Goal: Book appointment/travel/reservation

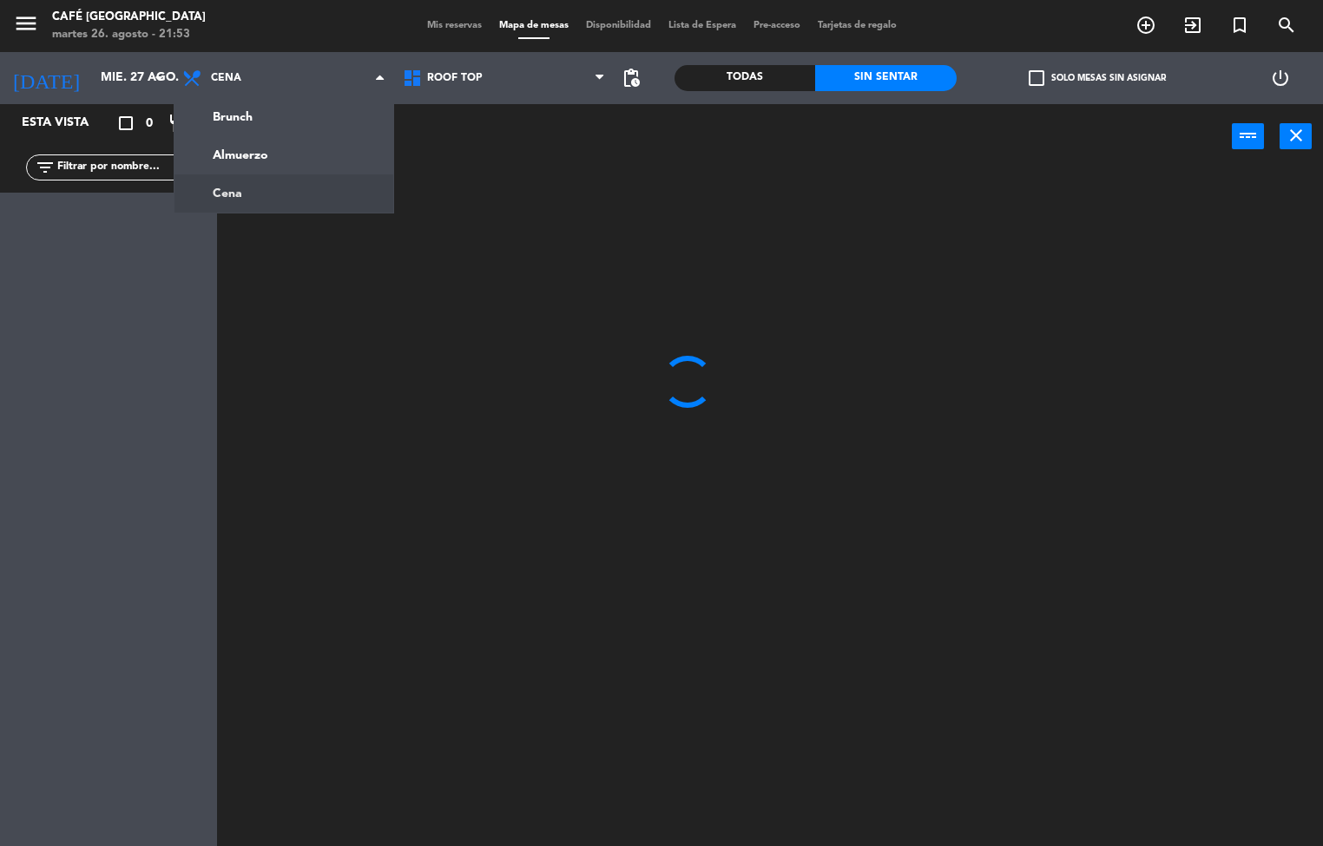
scroll to position [1, 0]
click at [280, 159] on ng-component "menu Café Museo Larco martes 26. agosto - 21:53 Mis reservas Mapa de mesas Disp…" at bounding box center [661, 422] width 1323 height 847
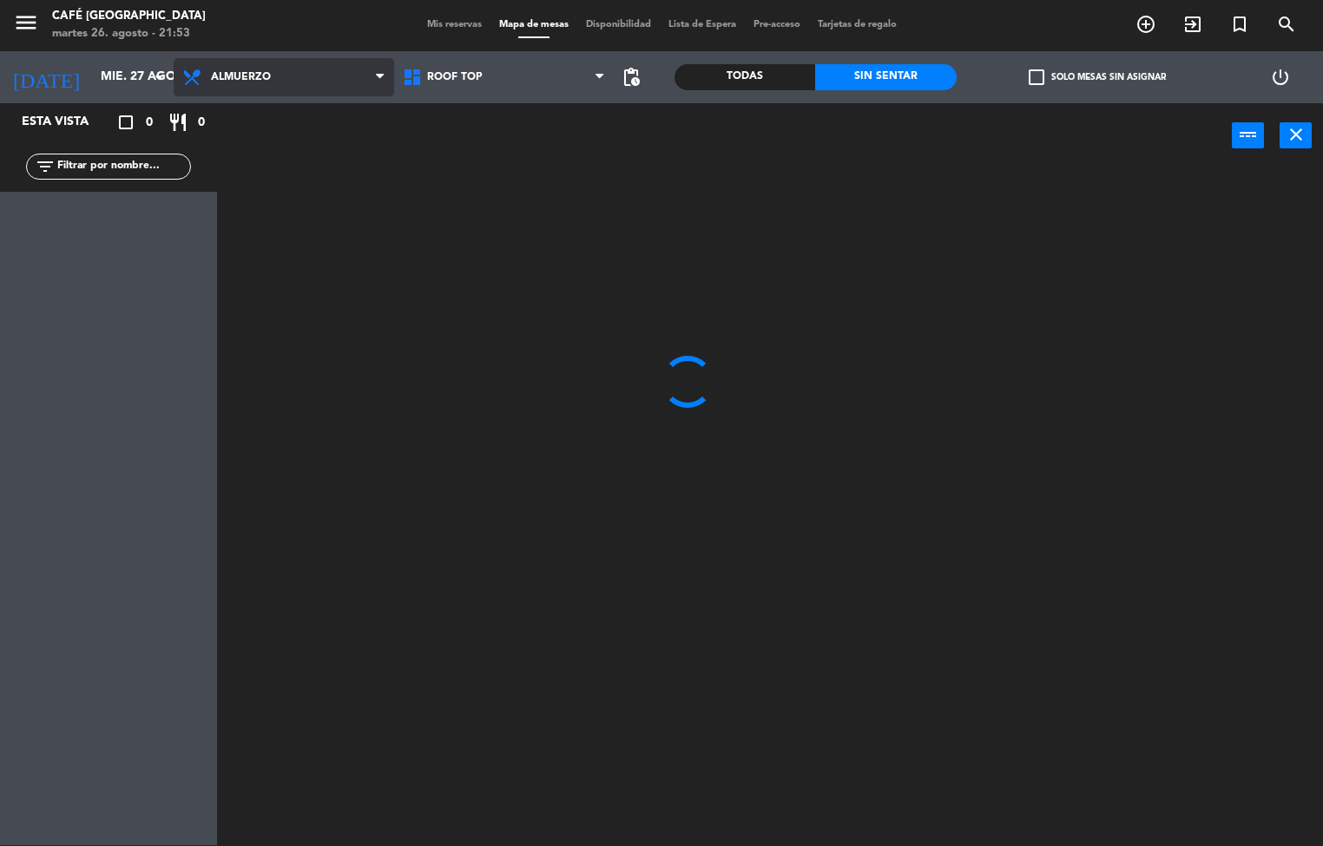
click at [318, 89] on span "Almuerzo" at bounding box center [284, 77] width 221 height 38
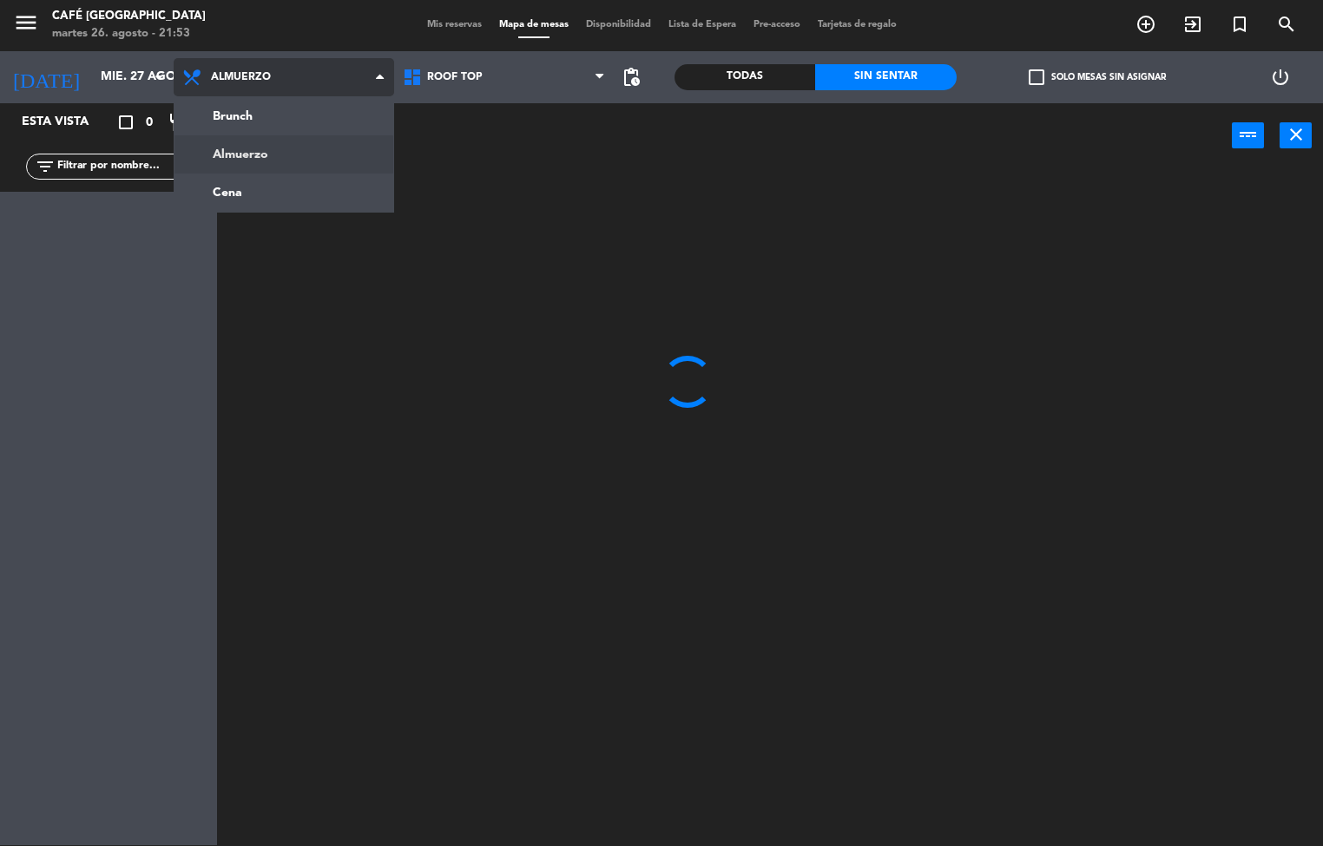
click at [305, 196] on ng-component "menu Café Museo Larco martes 26. agosto - 21:53 Mis reservas Mapa de mesas Disp…" at bounding box center [661, 422] width 1323 height 847
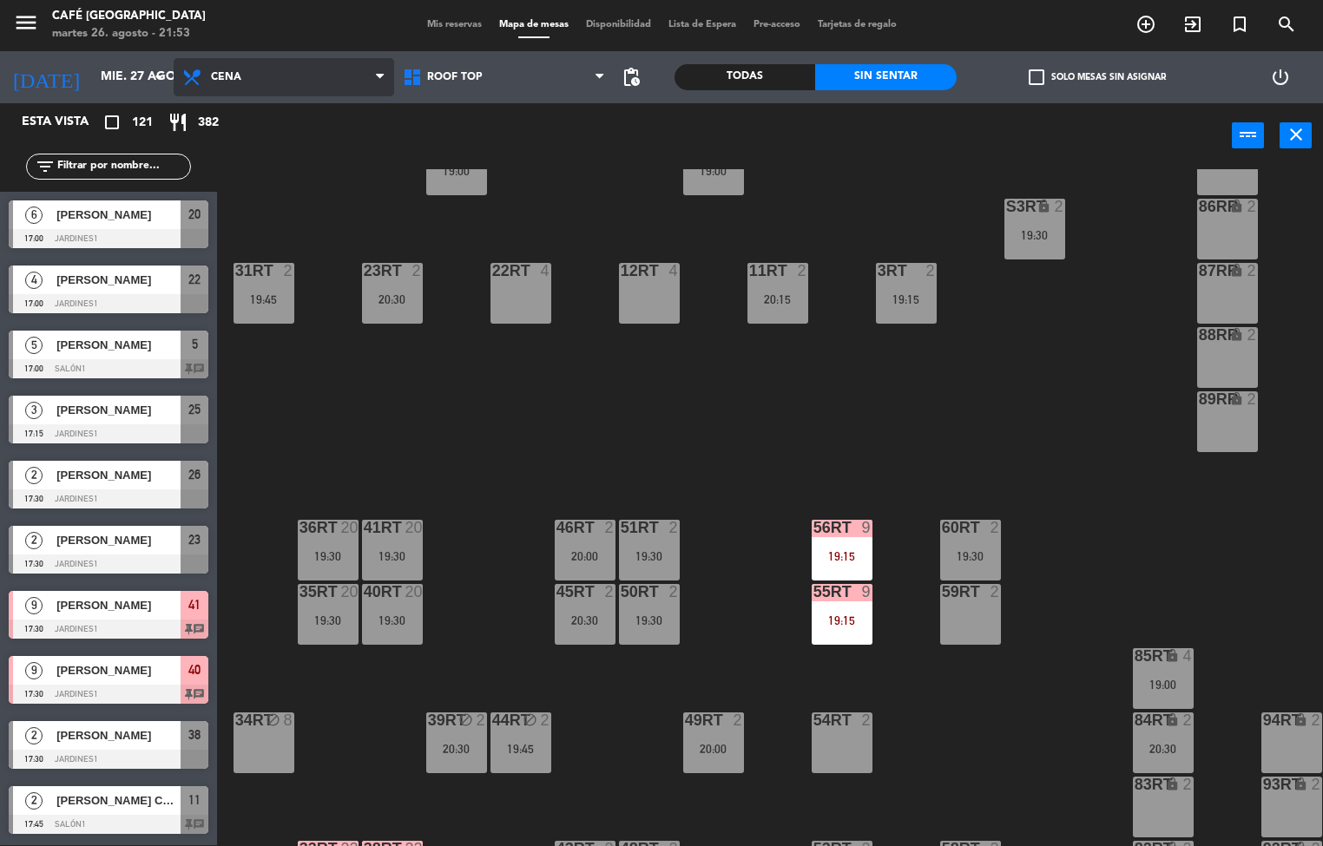
scroll to position [633, 0]
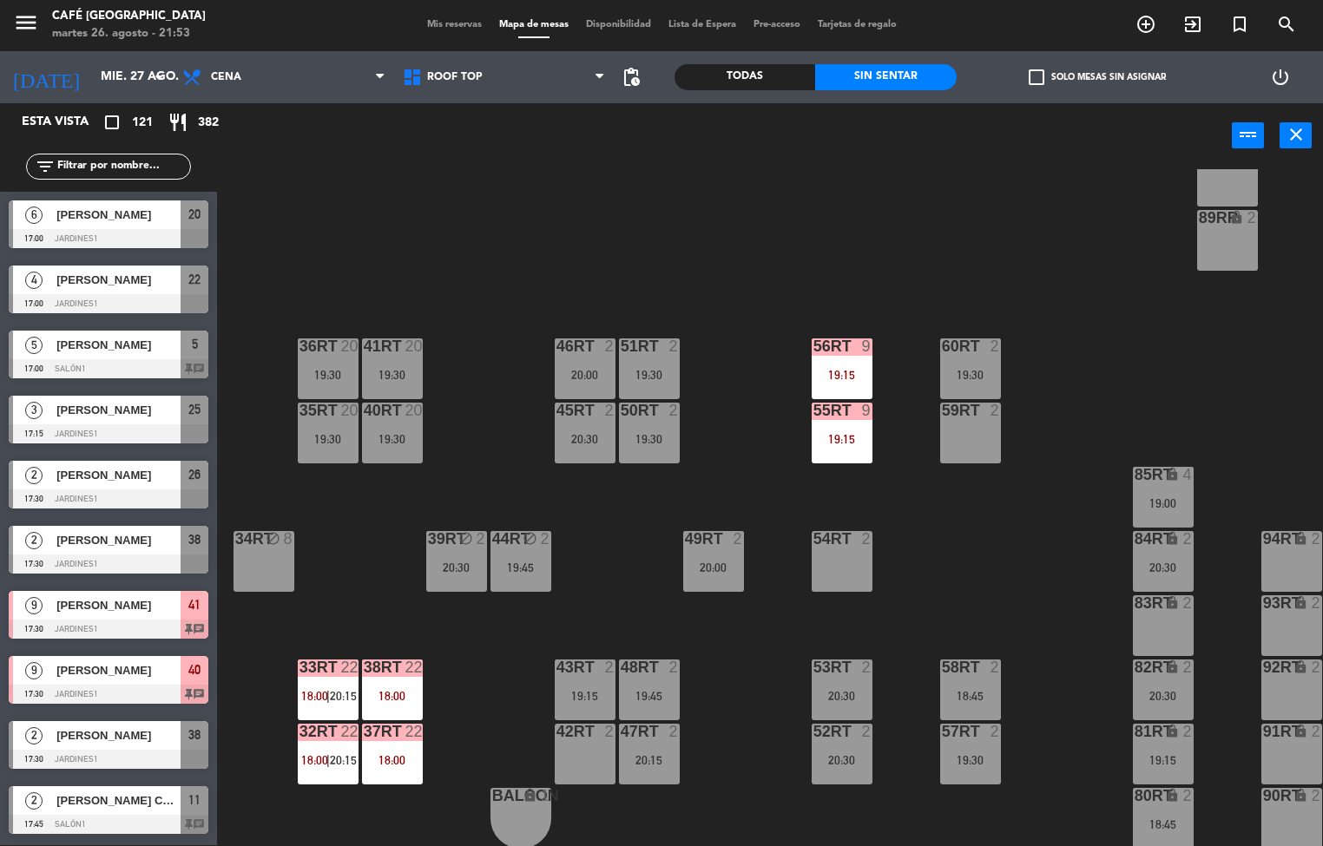
click at [412, 380] on div "19:30" at bounding box center [392, 375] width 61 height 12
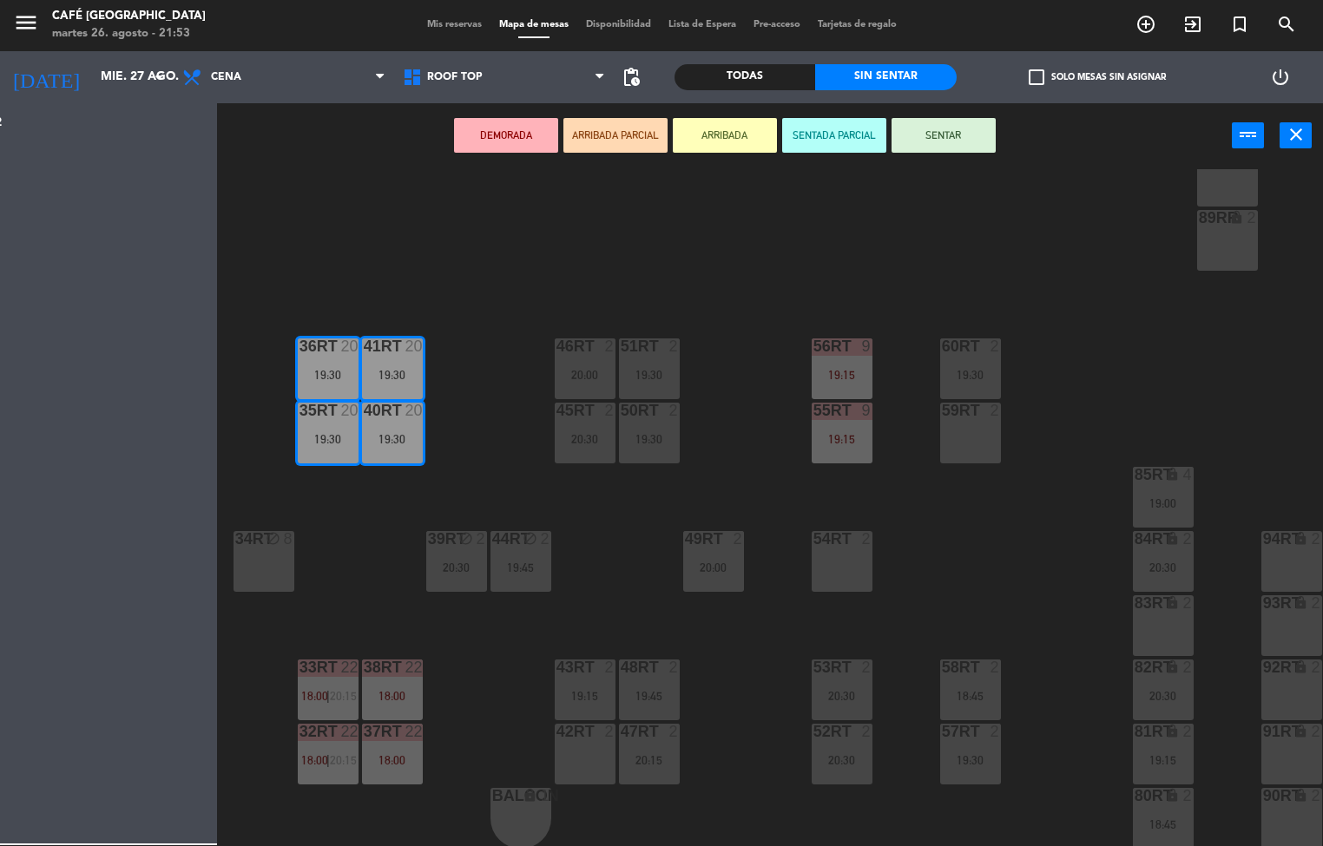
click at [449, 467] on div "18RT 5 18:00 | 20:30 16RT 2 19:45 28RT 2 18:30 80RR lock 2 27RT 3 20:15 7RT 2 2…" at bounding box center [776, 507] width 1093 height 677
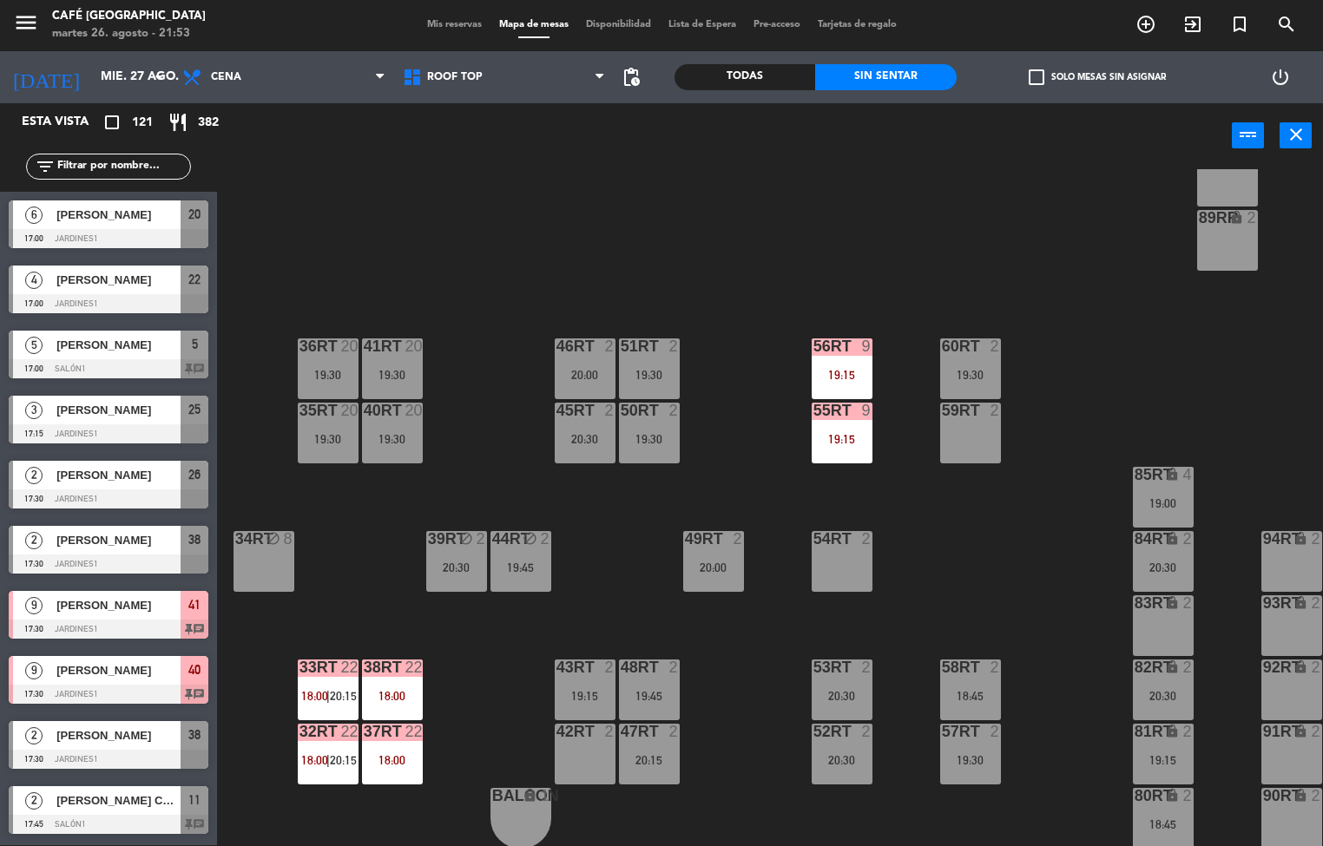
click at [401, 438] on div "19:30" at bounding box center [392, 439] width 61 height 12
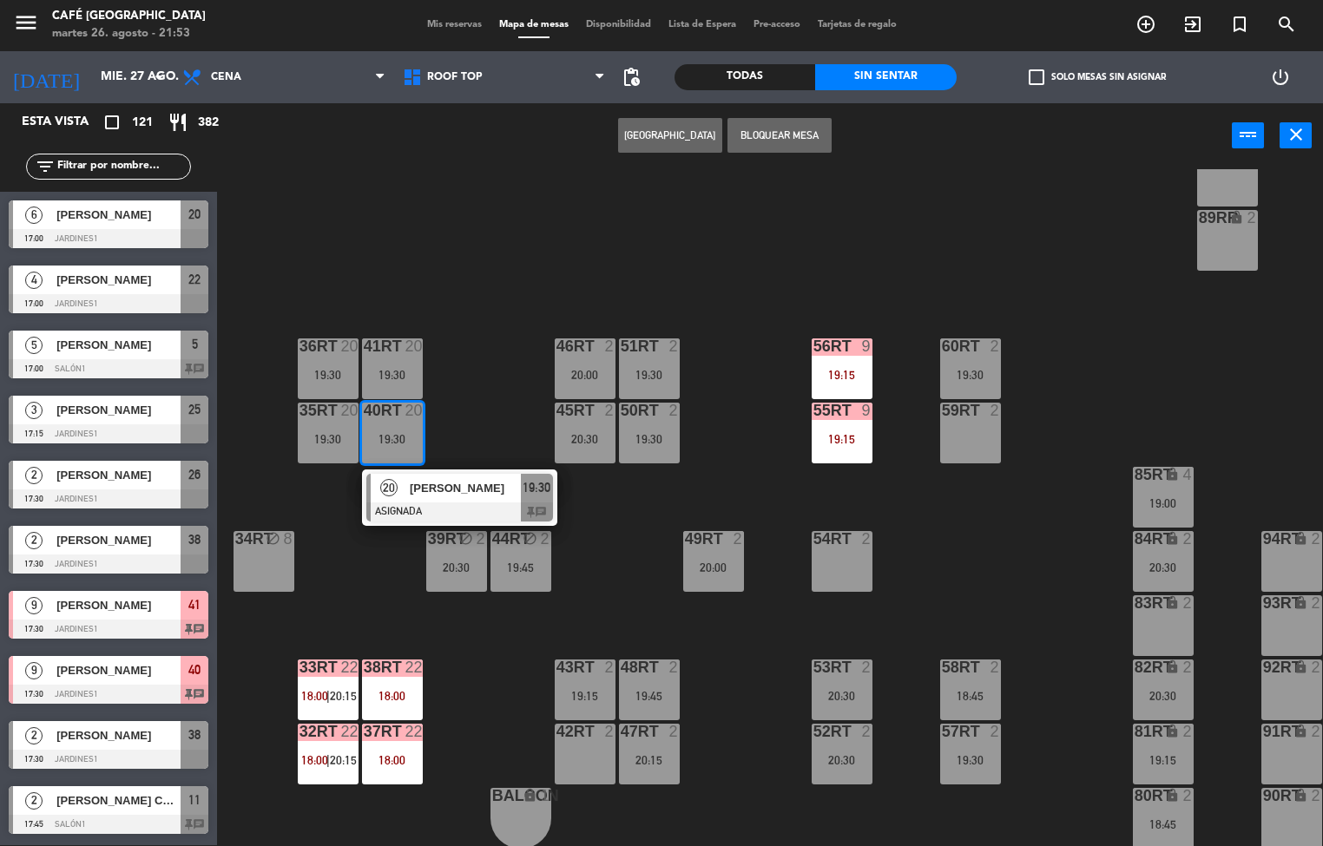
scroll to position [2862, 0]
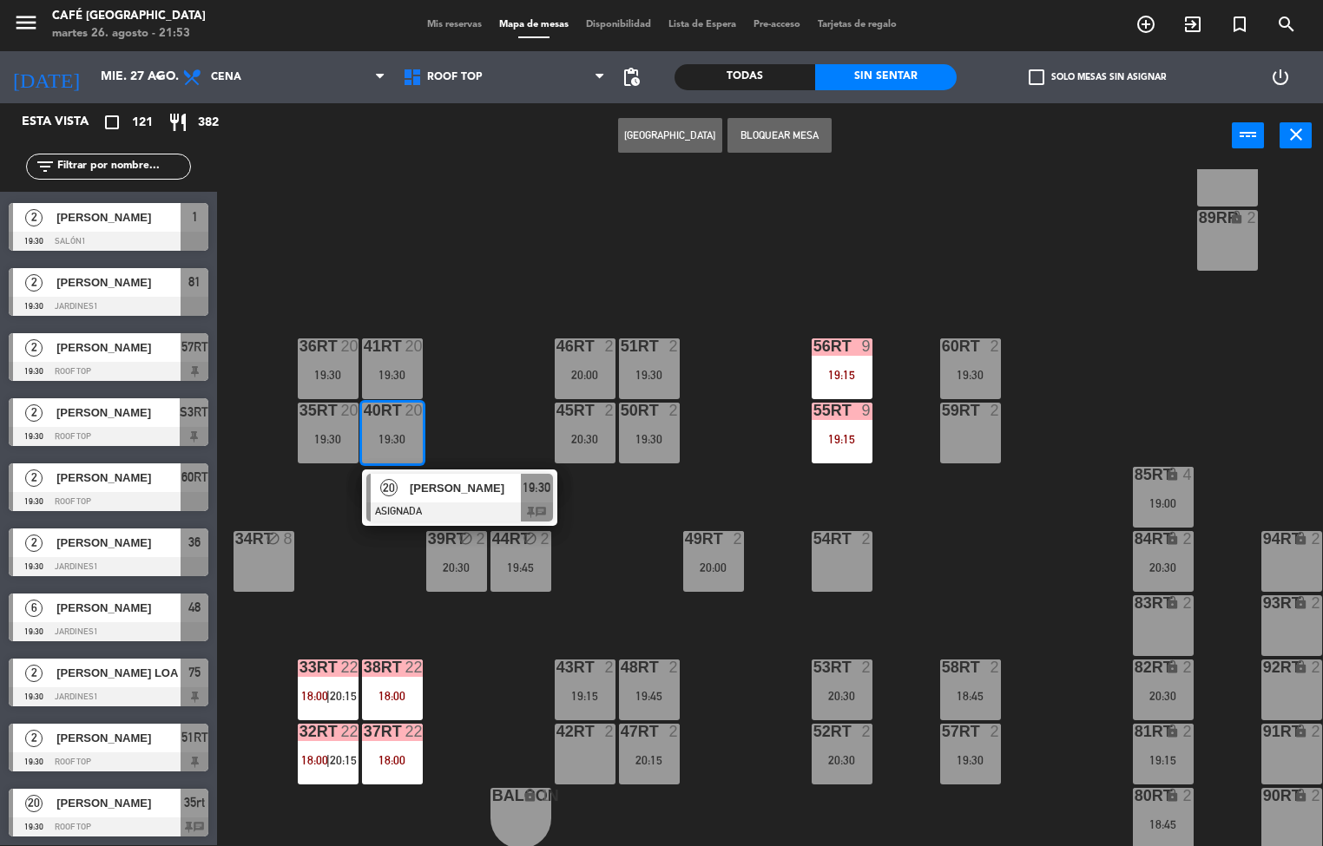
click at [435, 488] on span "[PERSON_NAME]" at bounding box center [465, 488] width 111 height 18
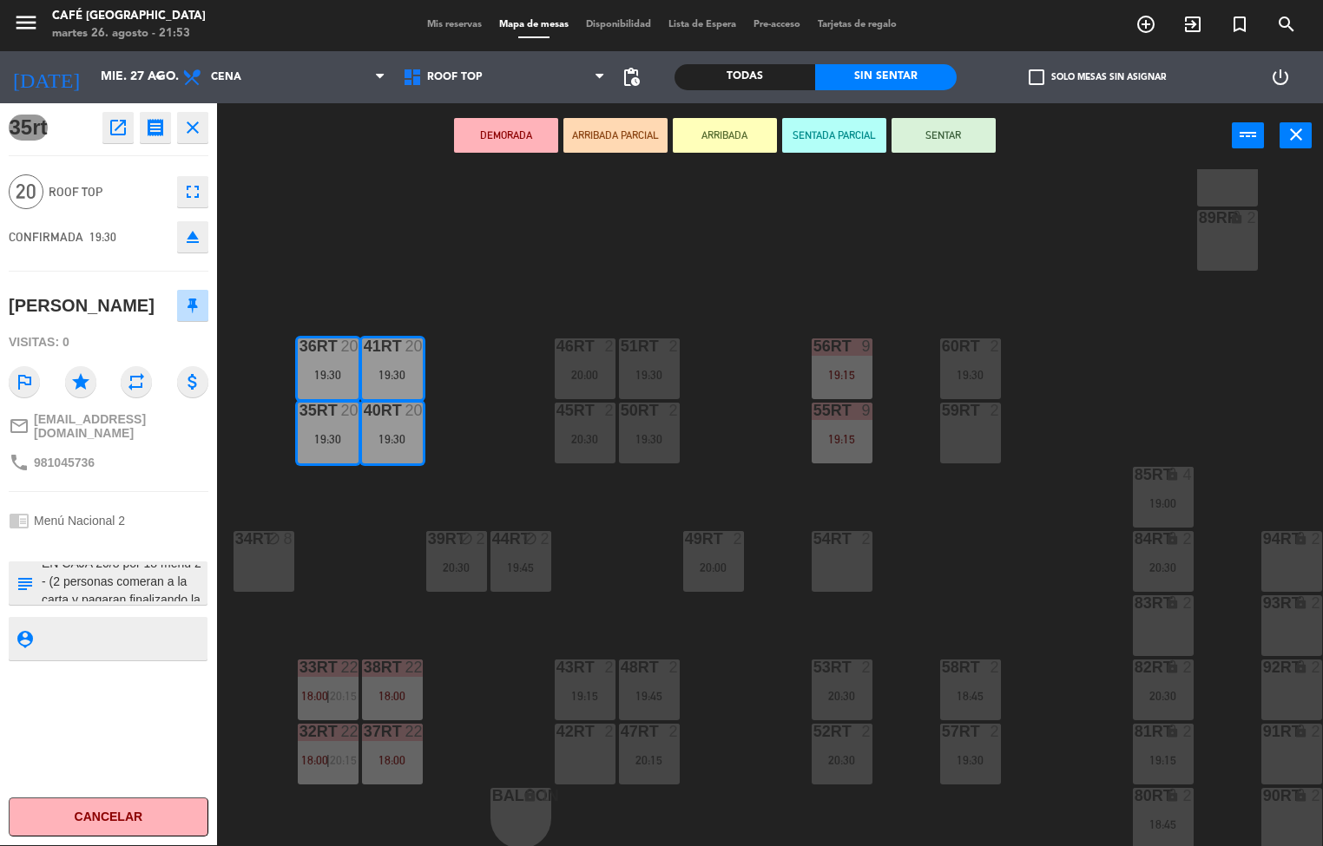
scroll to position [3, 0]
click at [235, 537] on div "34rt" at bounding box center [235, 539] width 1 height 16
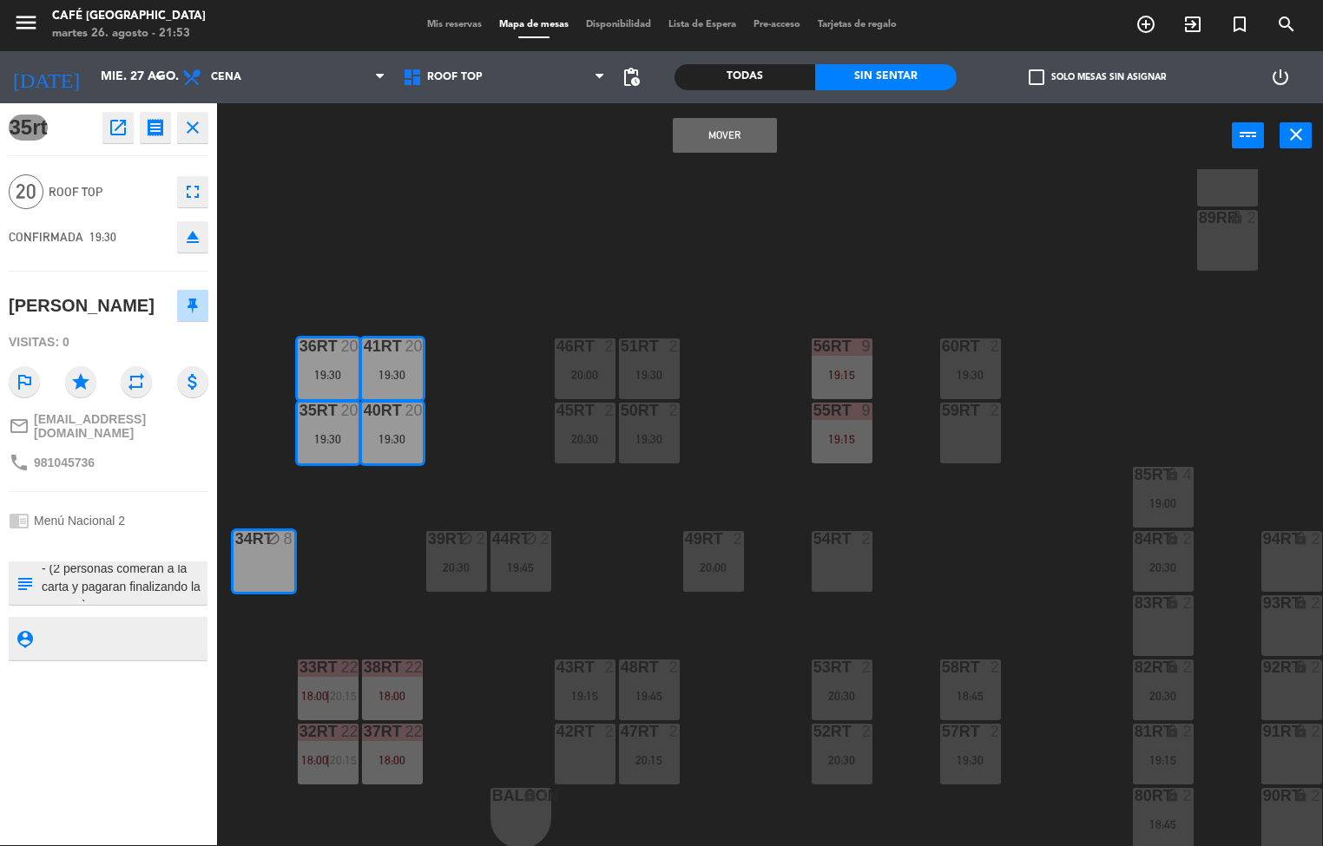
scroll to position [43, 0]
click at [258, 479] on div "18RT 5 18:00 | 20:30 16RT 2 19:45 28RT 2 18:30 80RR lock 2 27RT 3 20:15 7RT 2 2…" at bounding box center [776, 507] width 1093 height 677
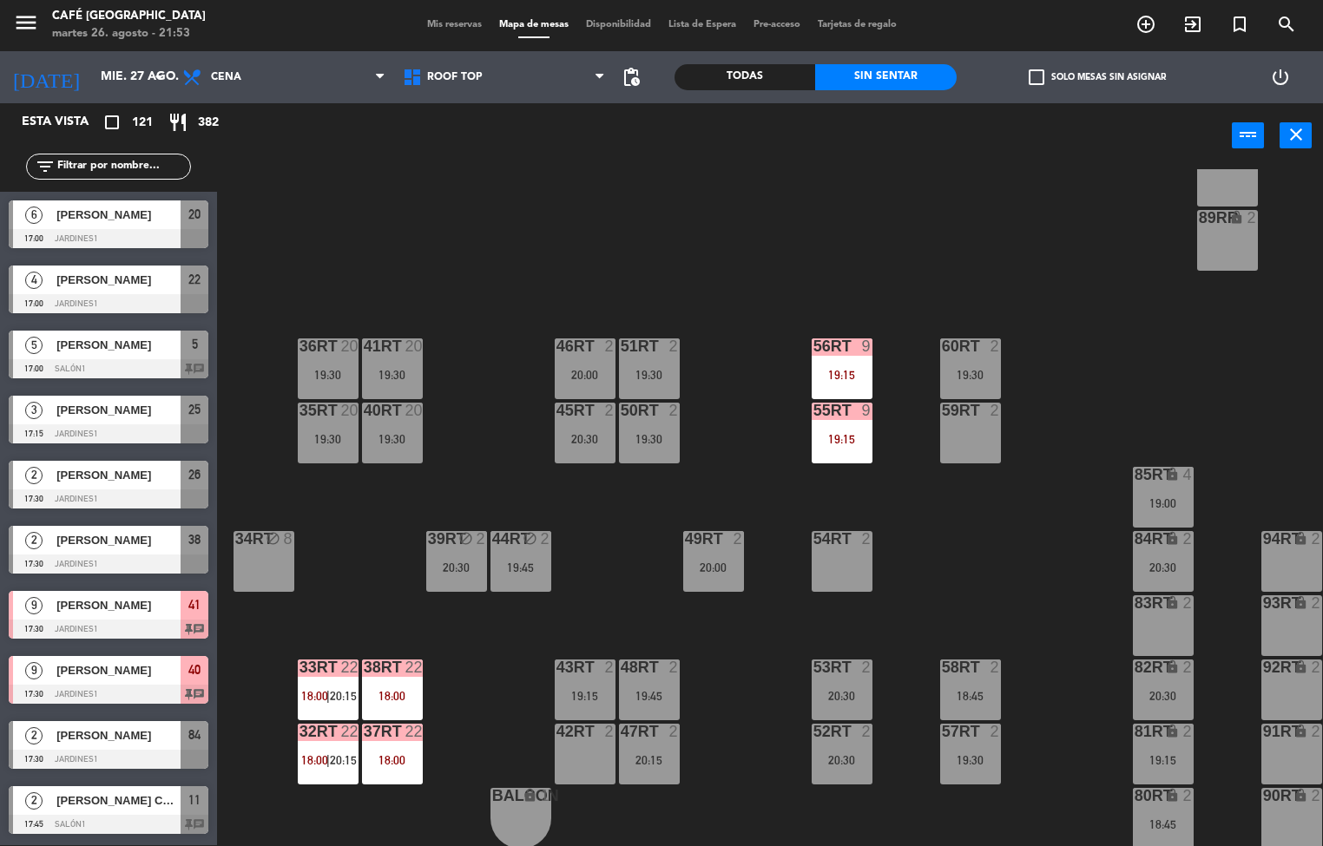
click at [315, 432] on div "19:30" at bounding box center [328, 438] width 61 height 13
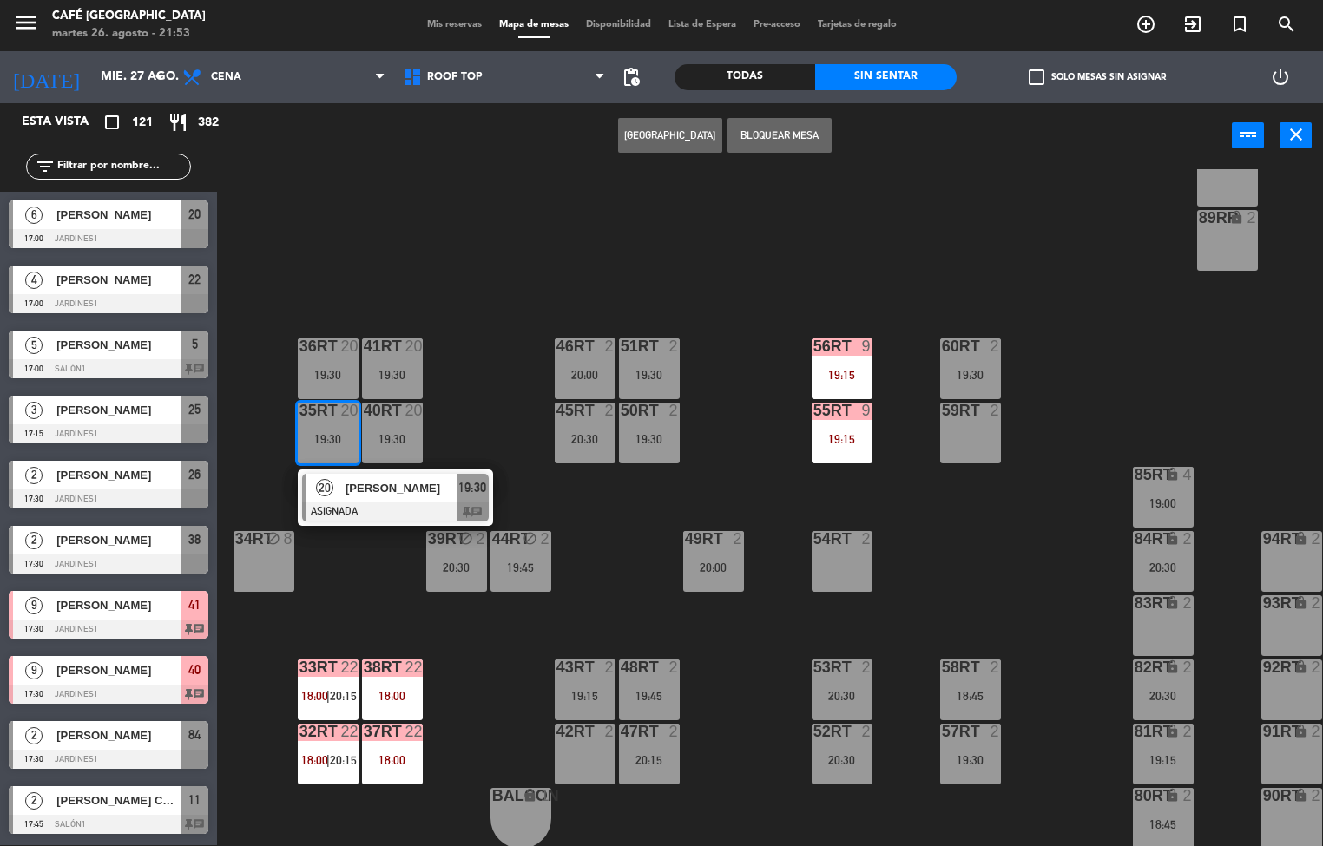
click at [347, 484] on span "[PERSON_NAME]" at bounding box center [401, 488] width 111 height 18
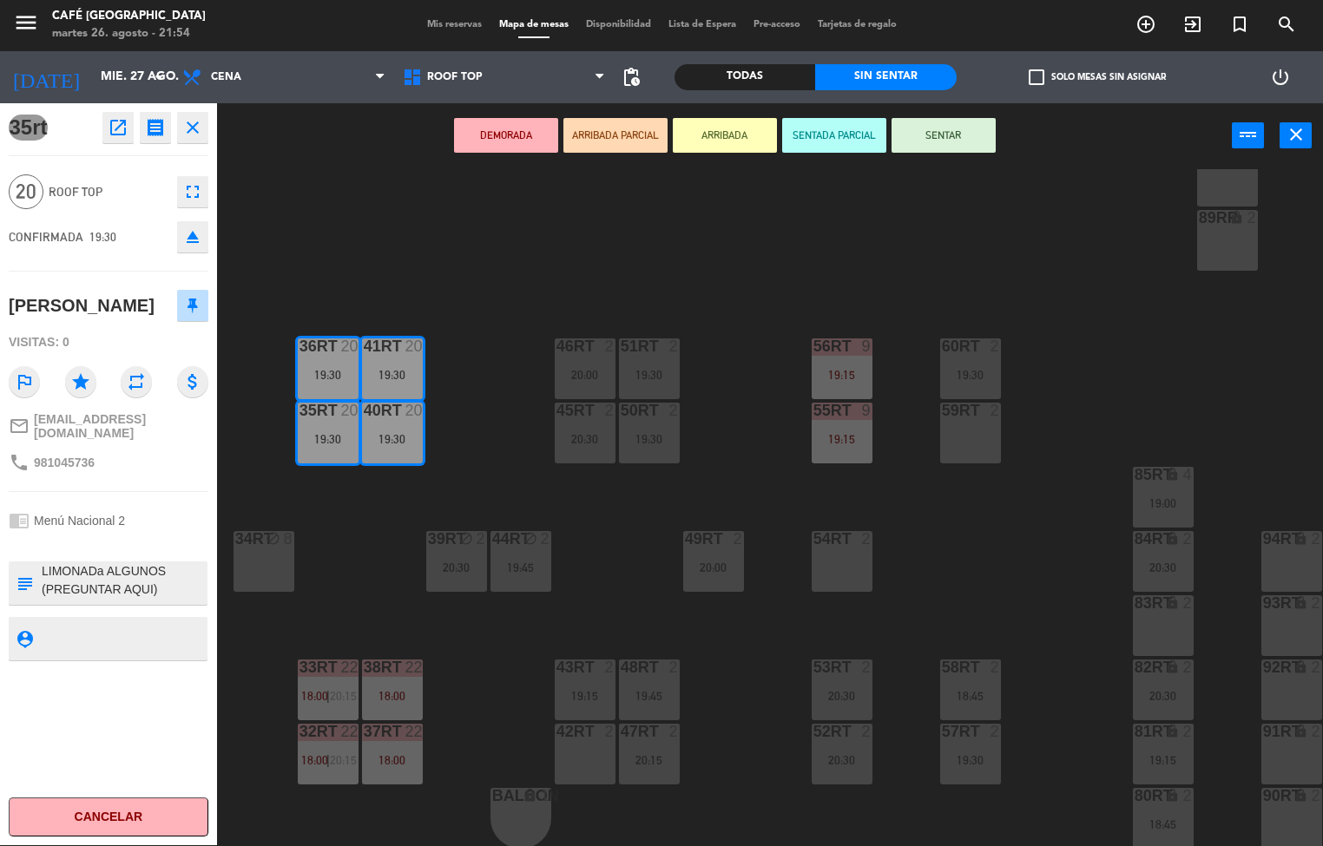
scroll to position [691, 0]
click at [357, 563] on div "18RT 5 18:00 | 20:30 16RT 2 19:45 28RT 2 18:30 80RR lock 2 27RT 3 20:15 7RT 2 2…" at bounding box center [776, 507] width 1093 height 677
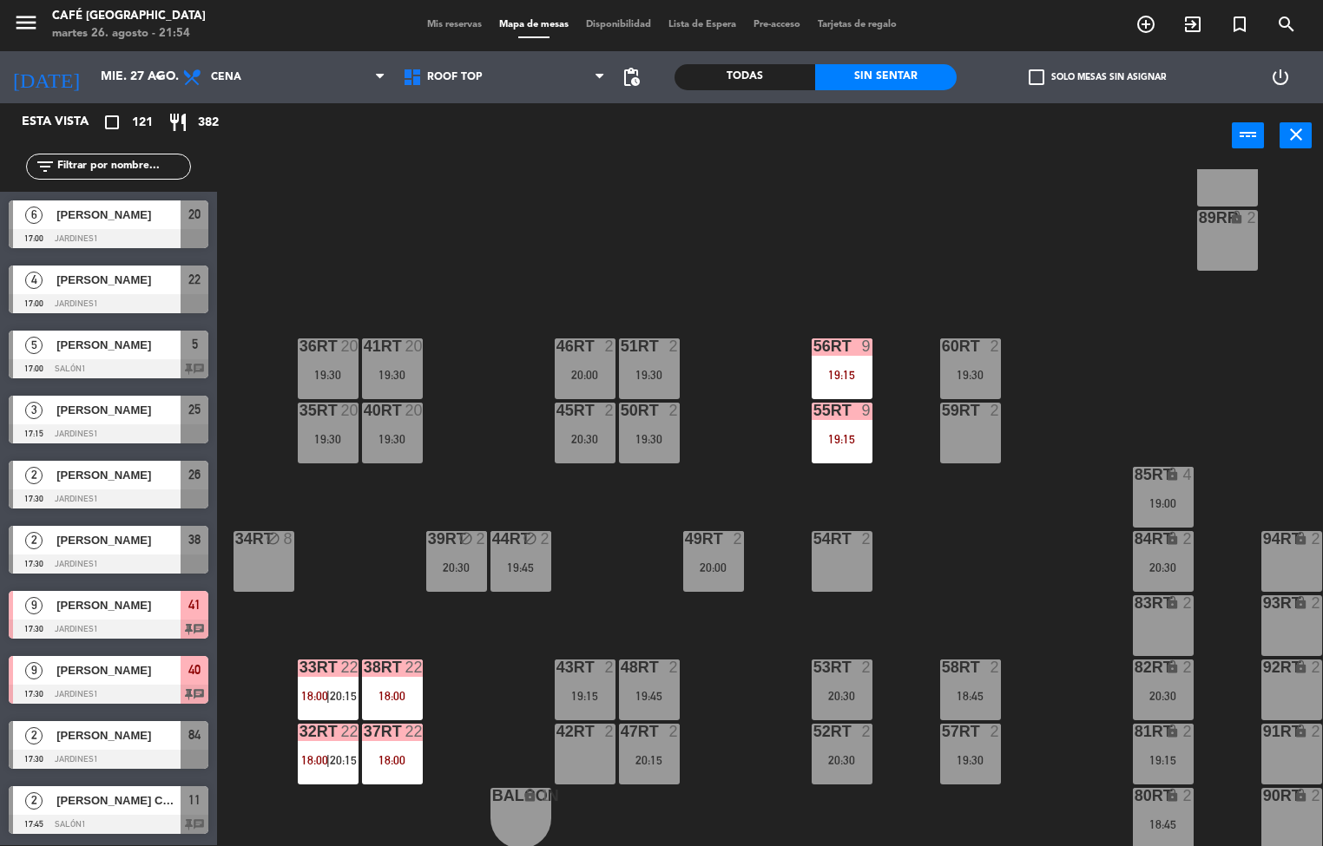
click at [384, 698] on div "18:00" at bounding box center [392, 696] width 61 height 12
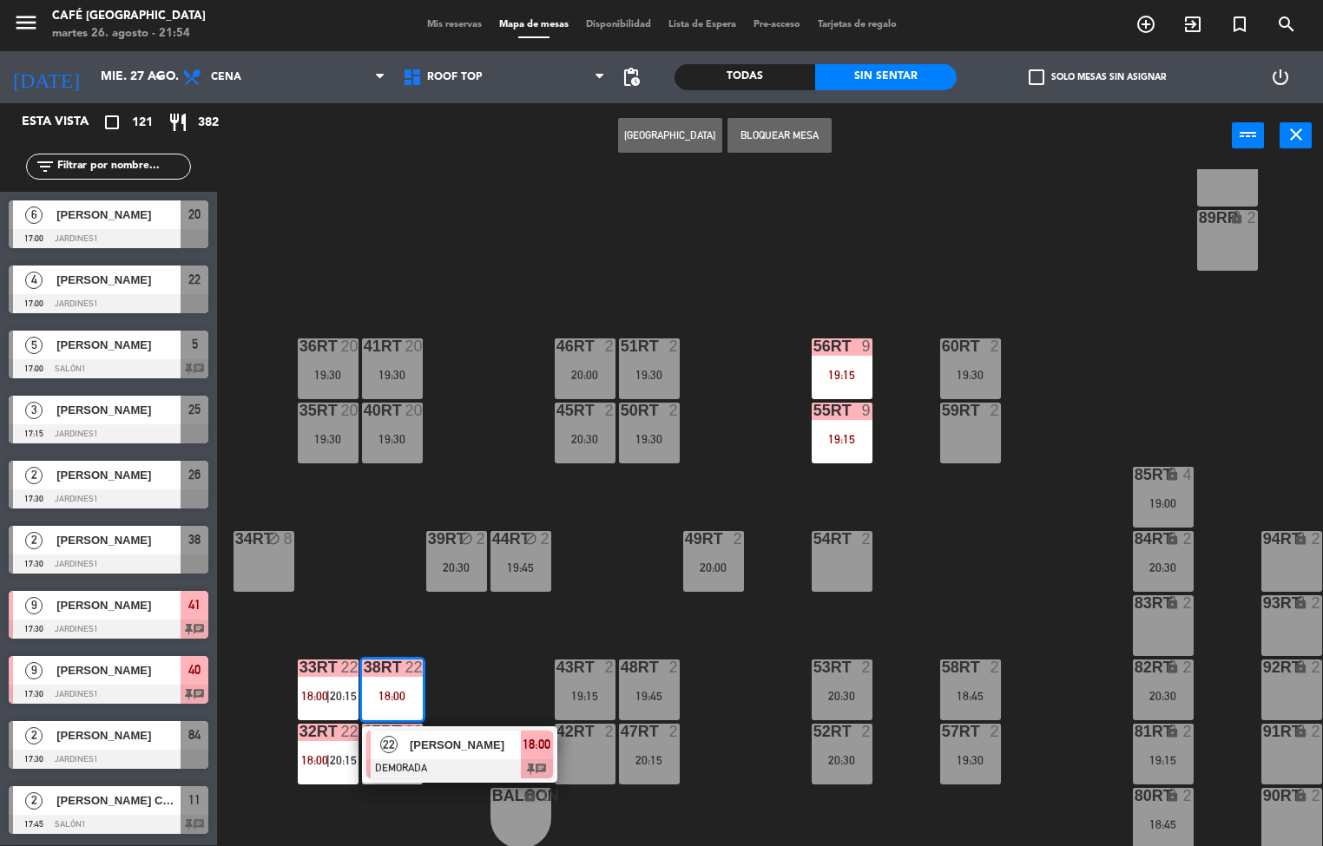
scroll to position [1, 0]
click at [464, 746] on span "[PERSON_NAME]" at bounding box center [465, 745] width 111 height 18
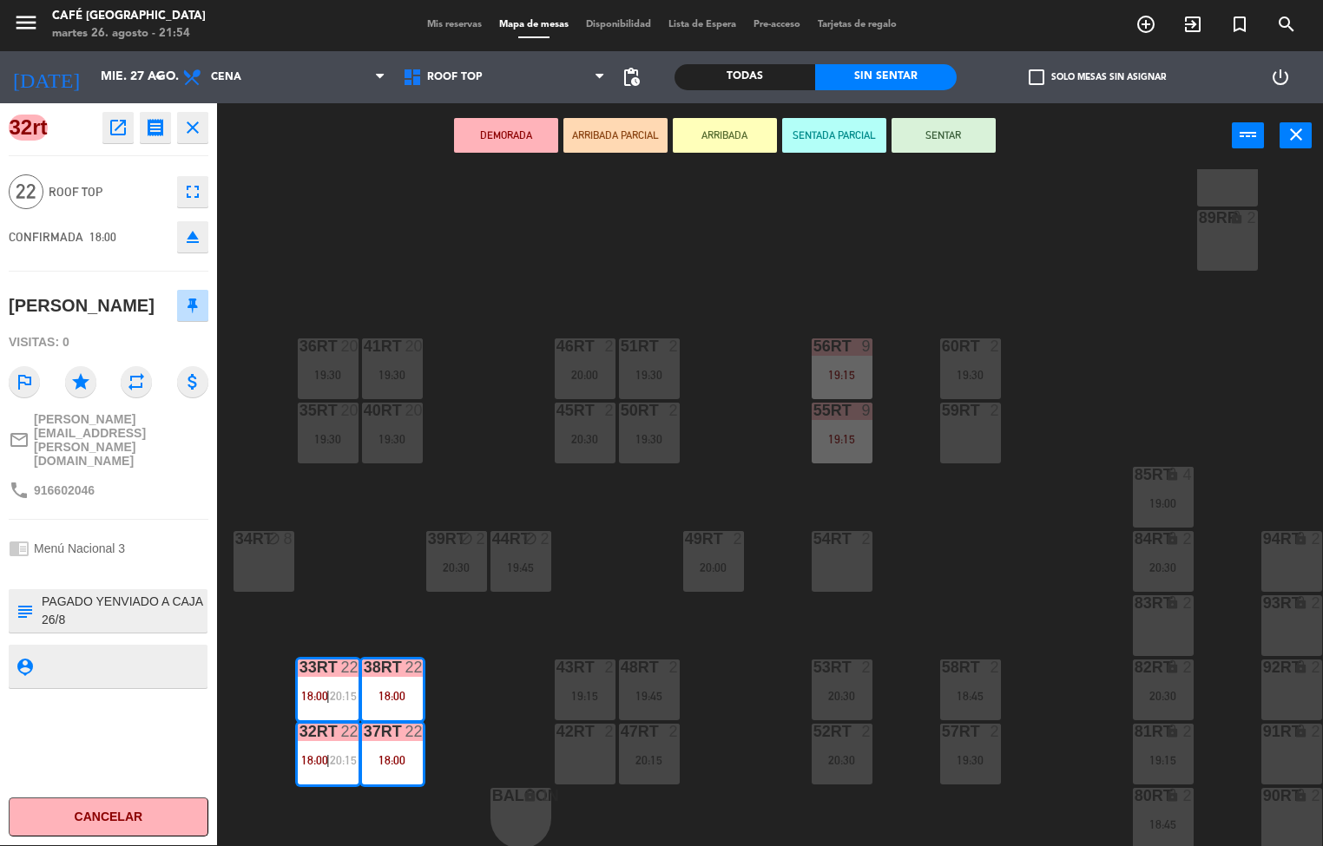
click at [122, 128] on icon "open_in_new" at bounding box center [118, 127] width 21 height 21
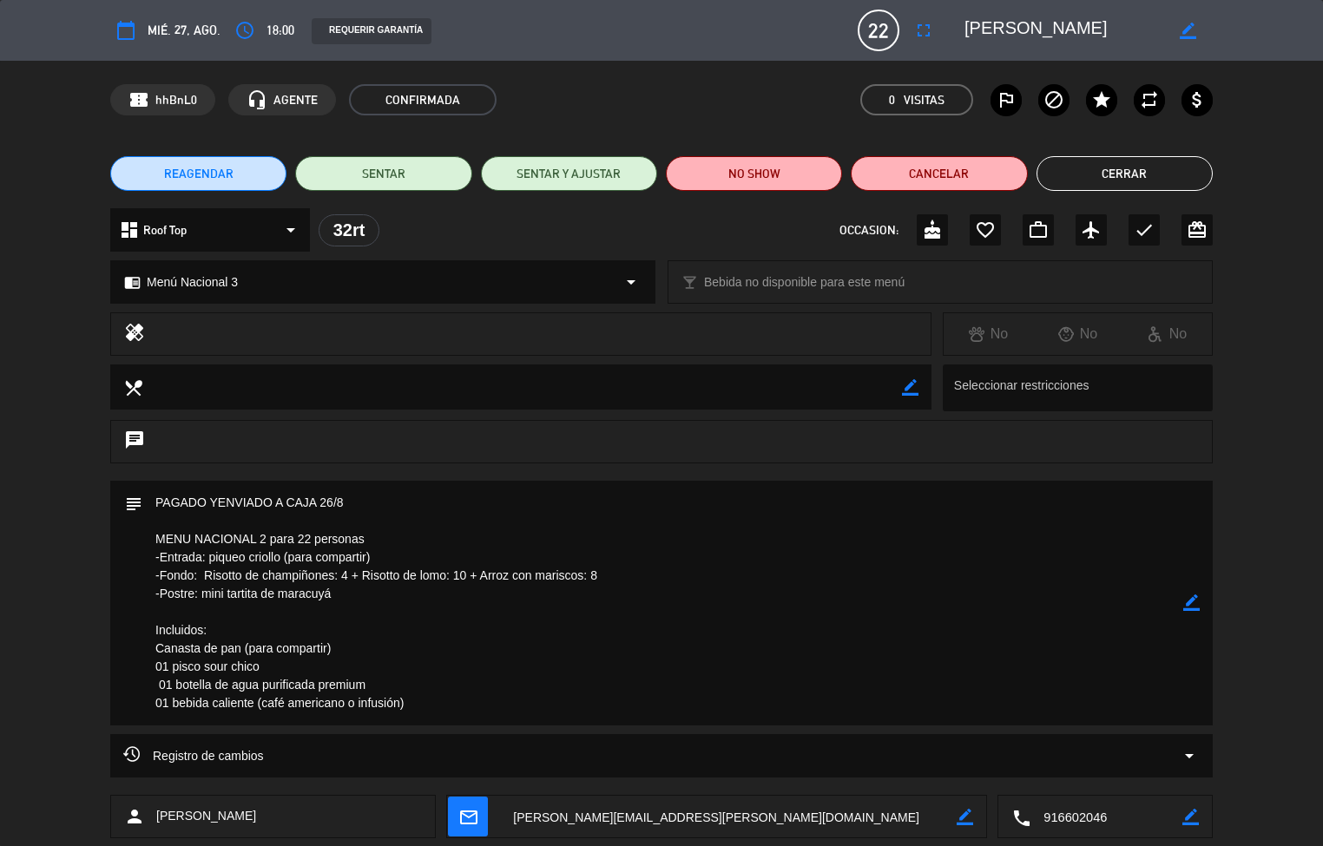
click at [1126, 173] on button "Cerrar" at bounding box center [1125, 173] width 176 height 35
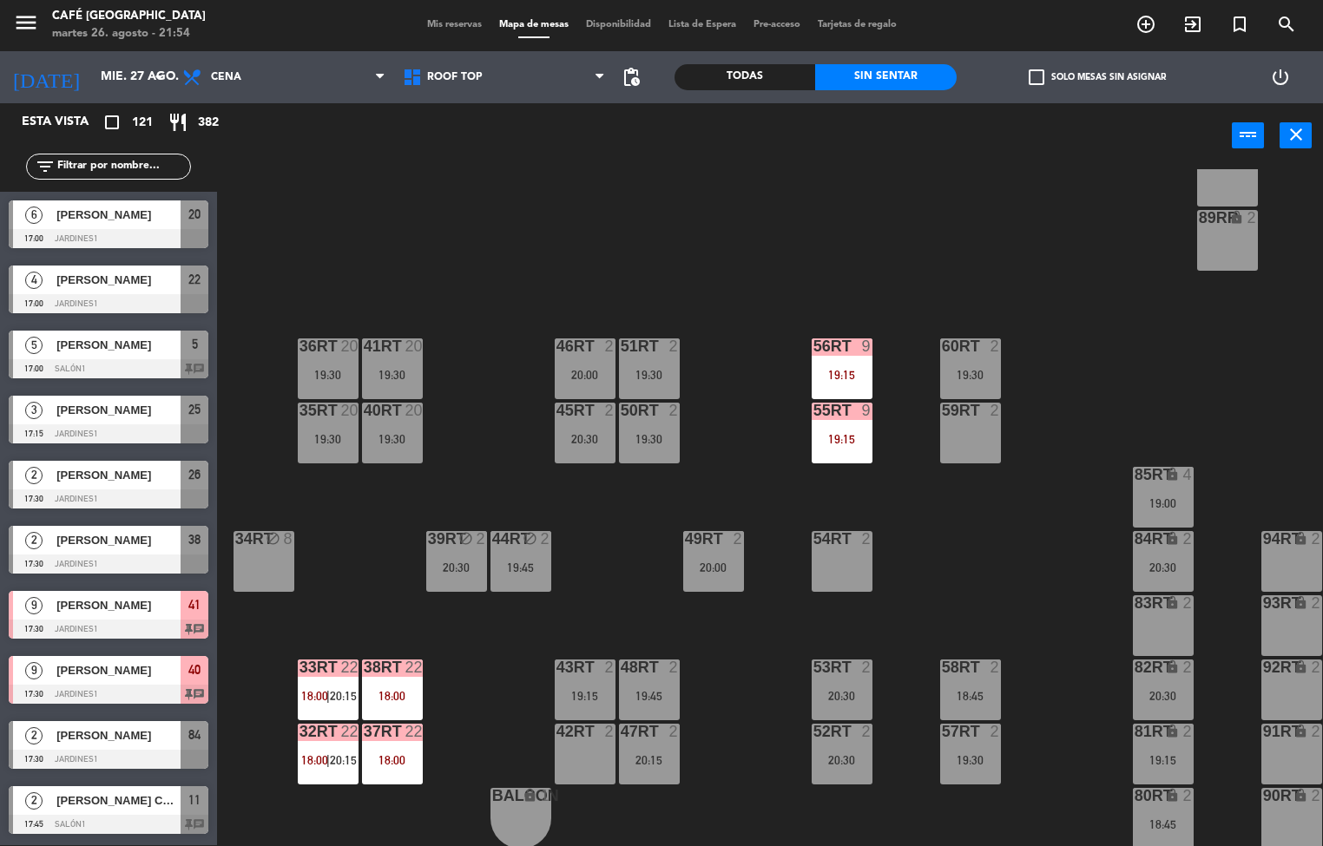
click at [323, 682] on div "33rt 22 18:00 | 20:15" at bounding box center [328, 690] width 61 height 61
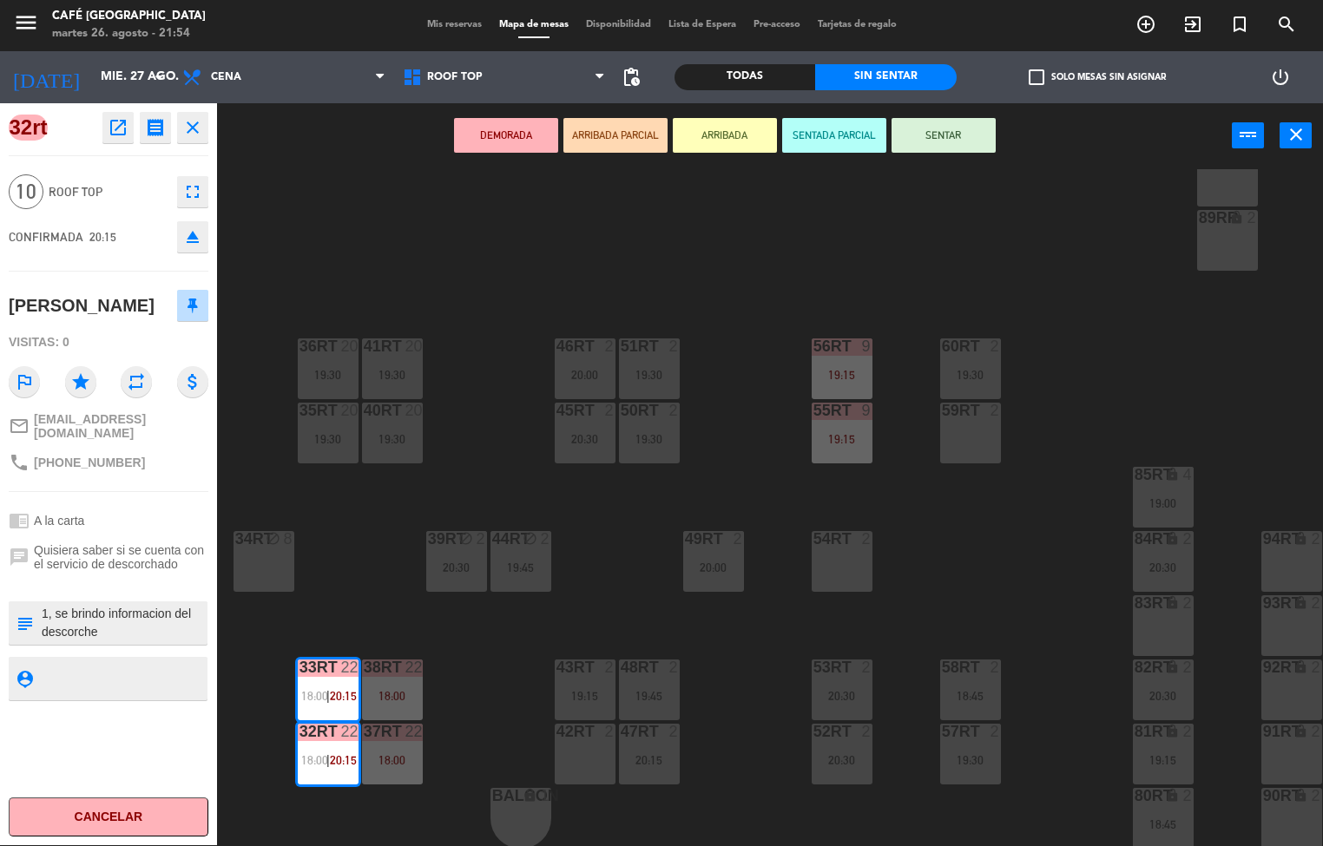
click at [151, 642] on textarea at bounding box center [123, 623] width 166 height 36
click at [384, 607] on div "18RT 5 18:00 | 20:30 16RT 2 19:45 28RT 2 18:30 80RR lock 2 27RT 3 20:15 7RT 2 2…" at bounding box center [776, 507] width 1093 height 677
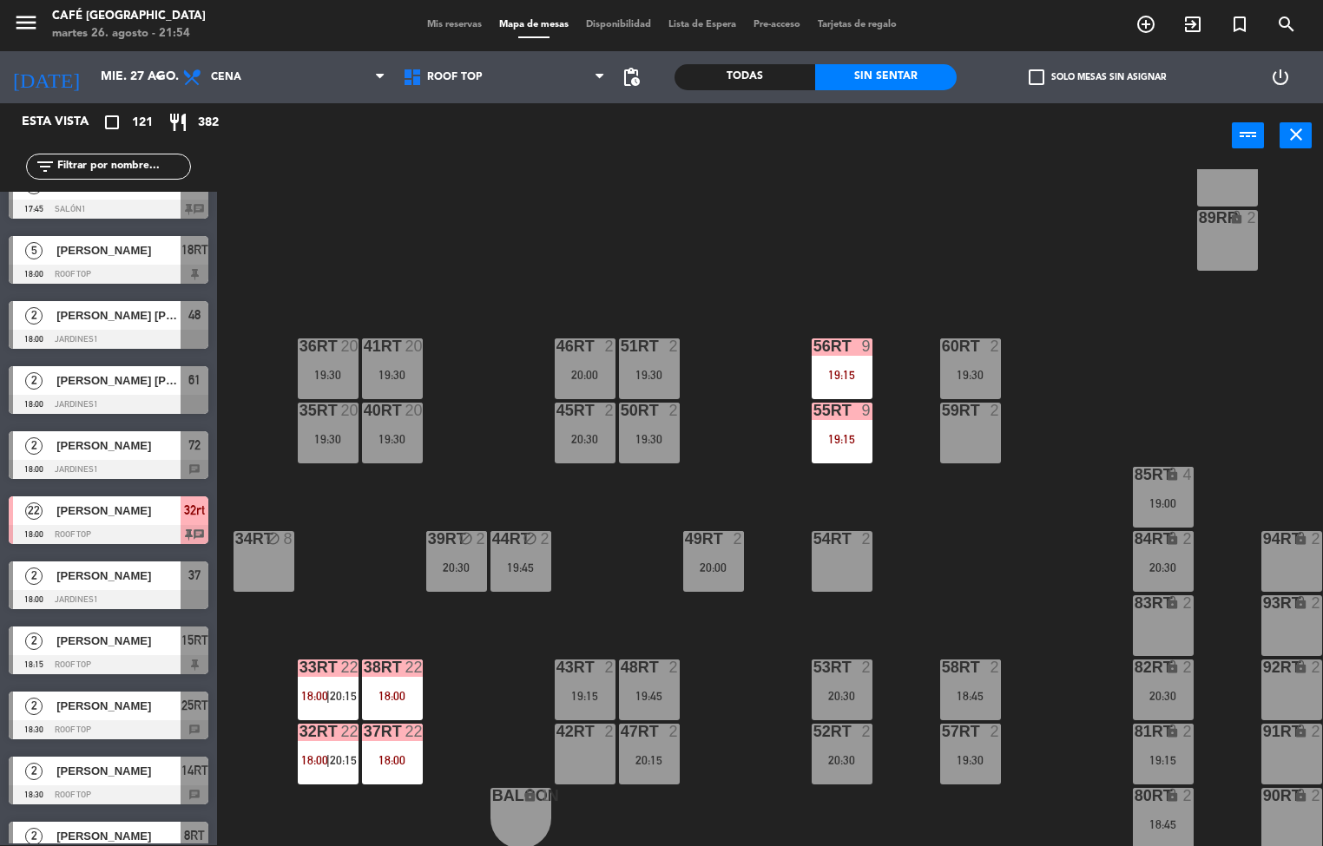
click at [866, 409] on div "9" at bounding box center [866, 411] width 10 height 16
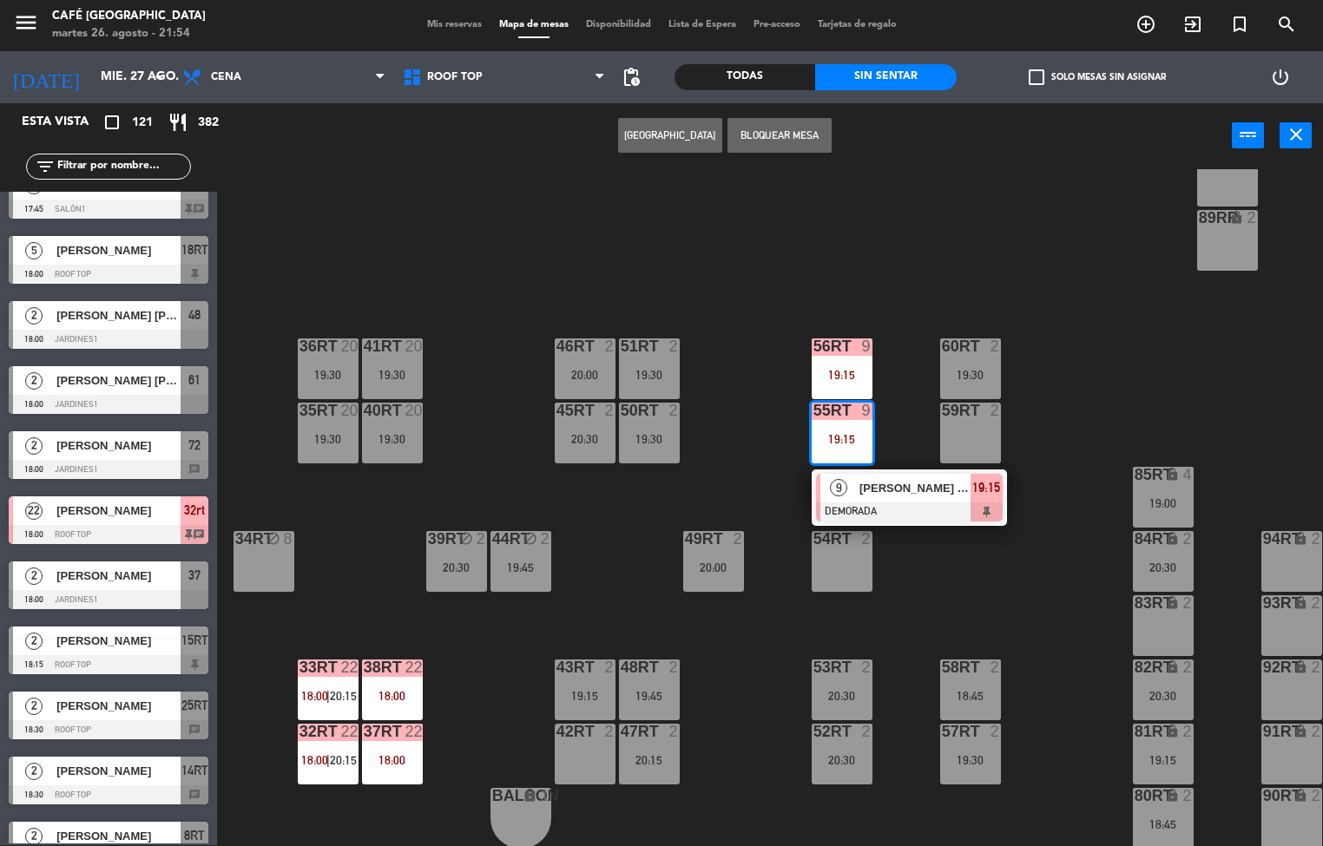
click at [917, 491] on span "[PERSON_NAME] De la [PERSON_NAME]" at bounding box center [914, 488] width 111 height 18
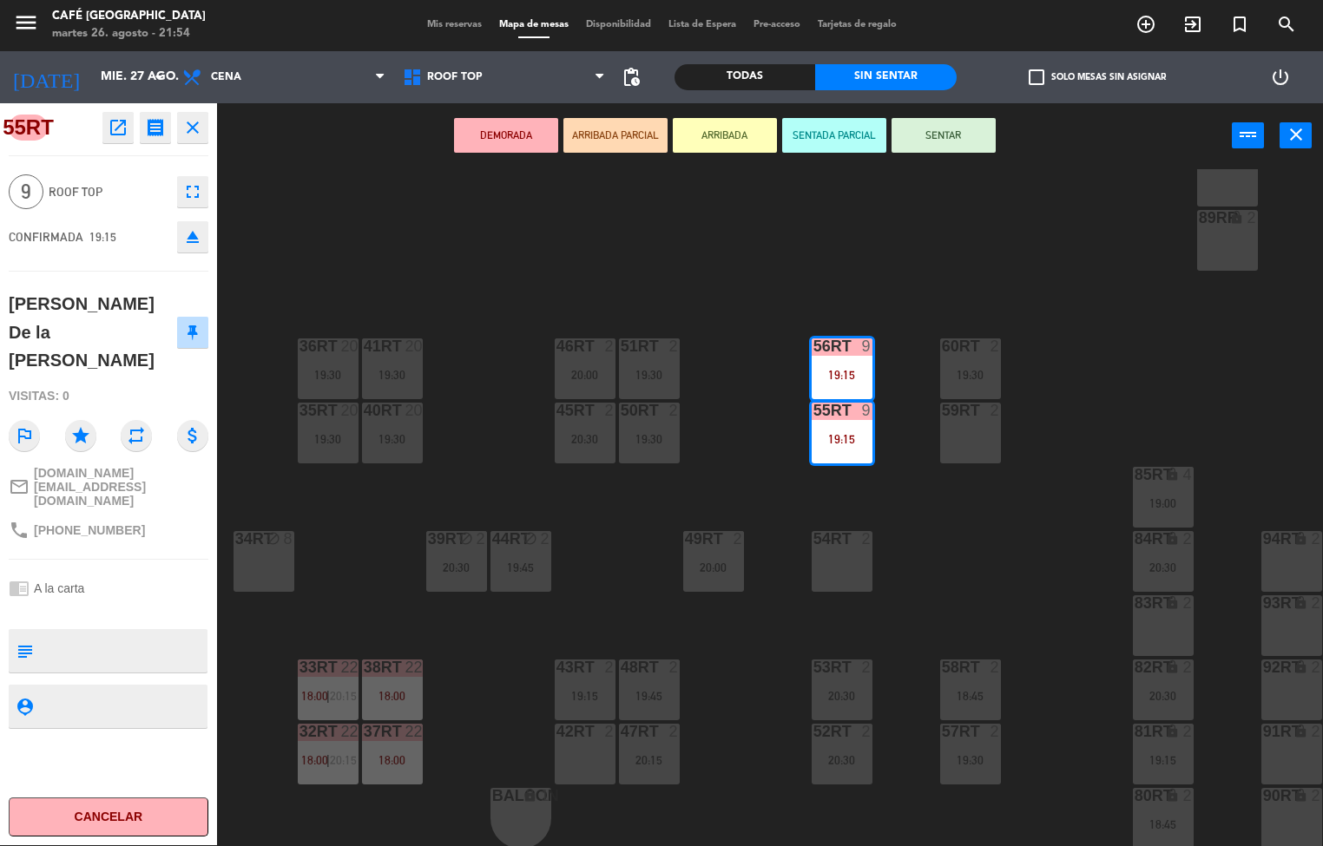
click at [568, 500] on div "18RT 5 18:00 | 20:30 16RT 2 19:45 28RT 2 18:30 80RR lock 2 27RT 3 20:15 7RT 2 2…" at bounding box center [776, 507] width 1093 height 677
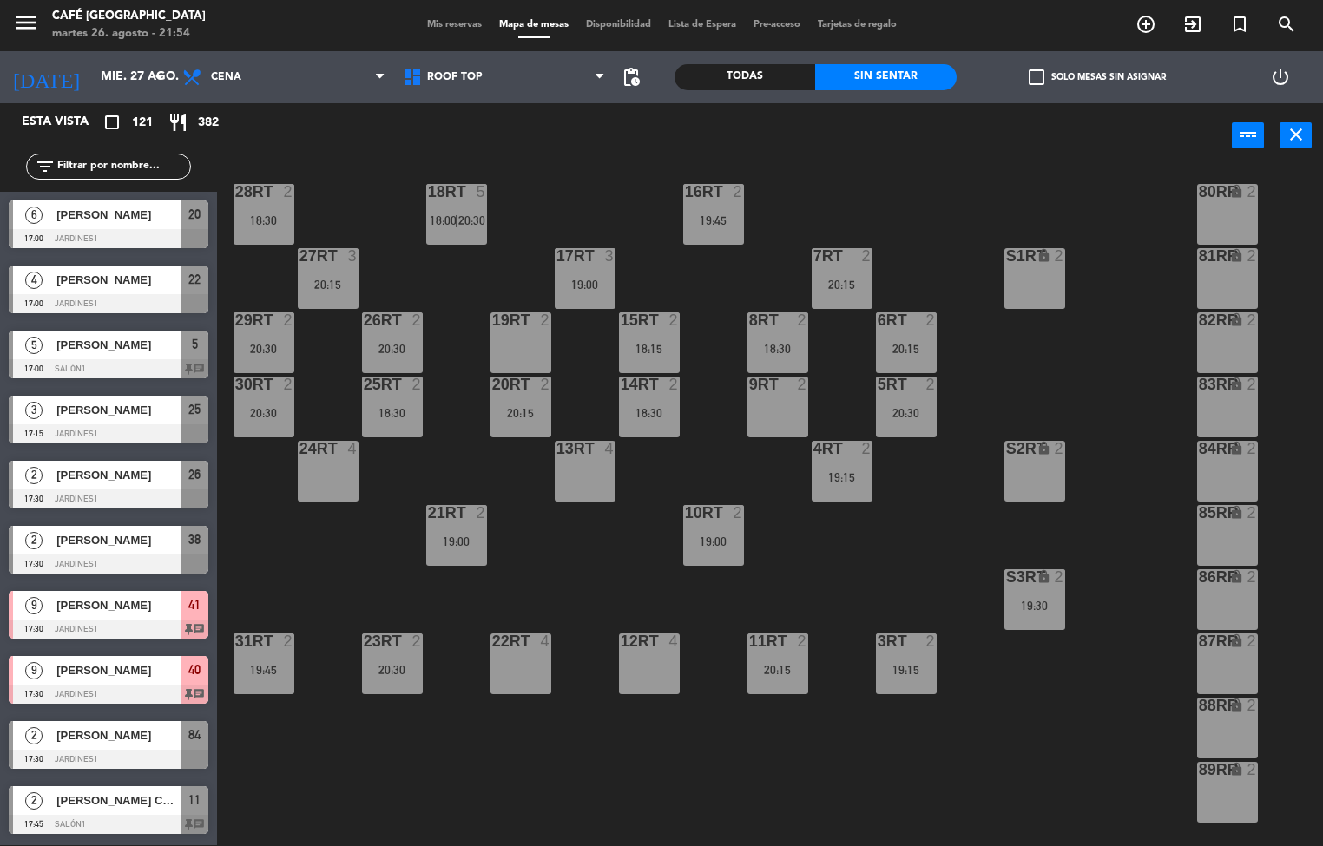
scroll to position [0, 0]
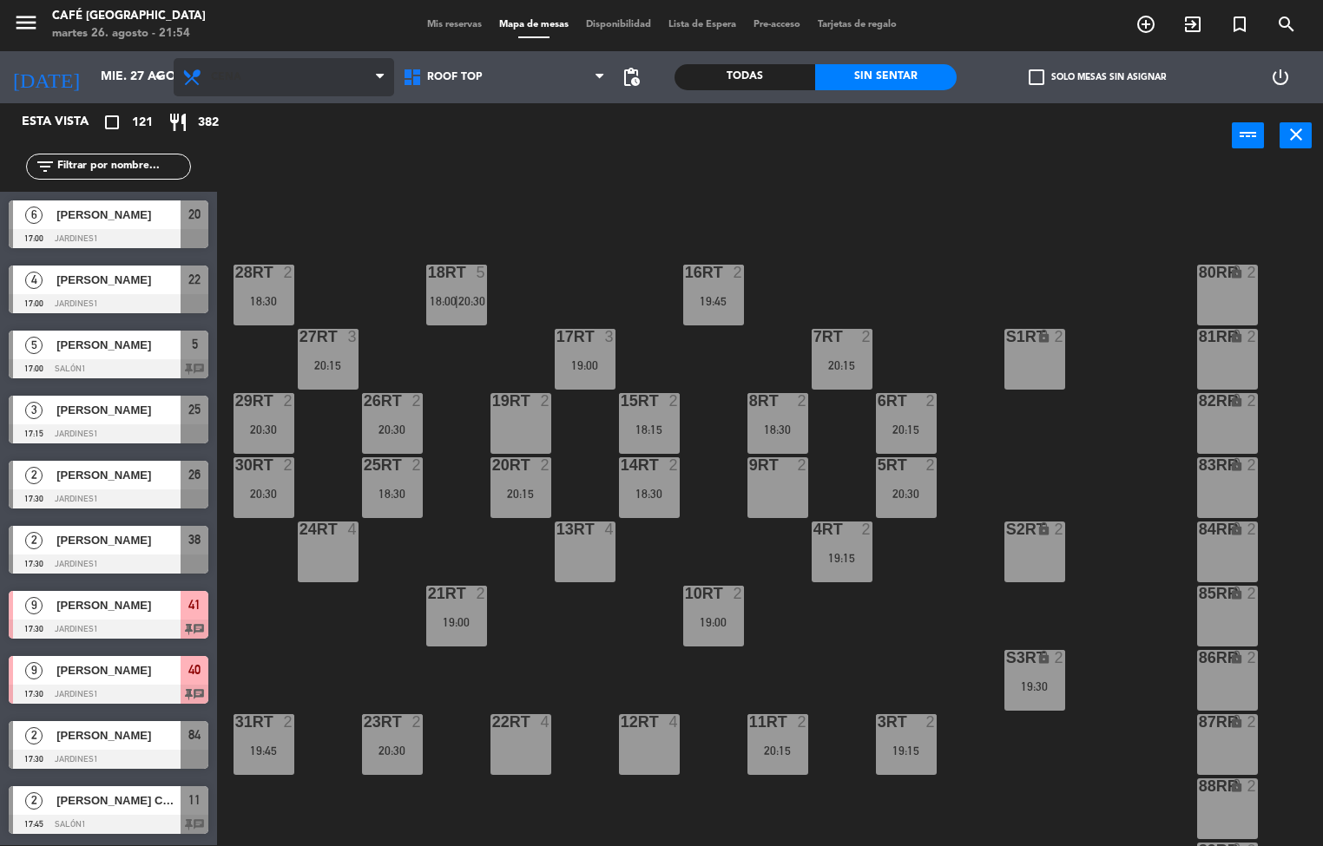
click at [292, 91] on span "Cena" at bounding box center [284, 77] width 221 height 38
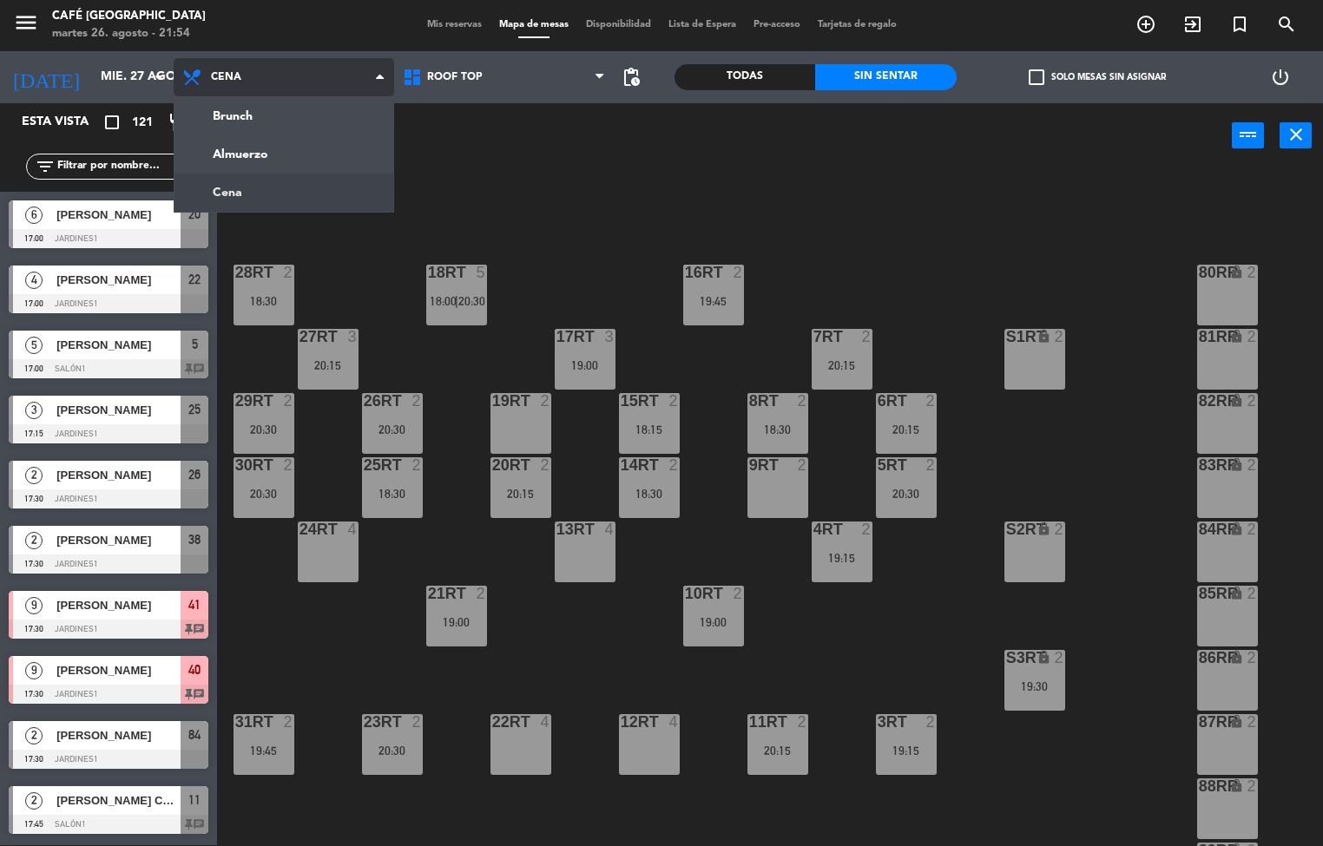
click at [272, 148] on ng-component "menu Café Museo Larco martes 26. agosto - 21:54 Mis reservas Mapa de mesas Disp…" at bounding box center [661, 422] width 1323 height 847
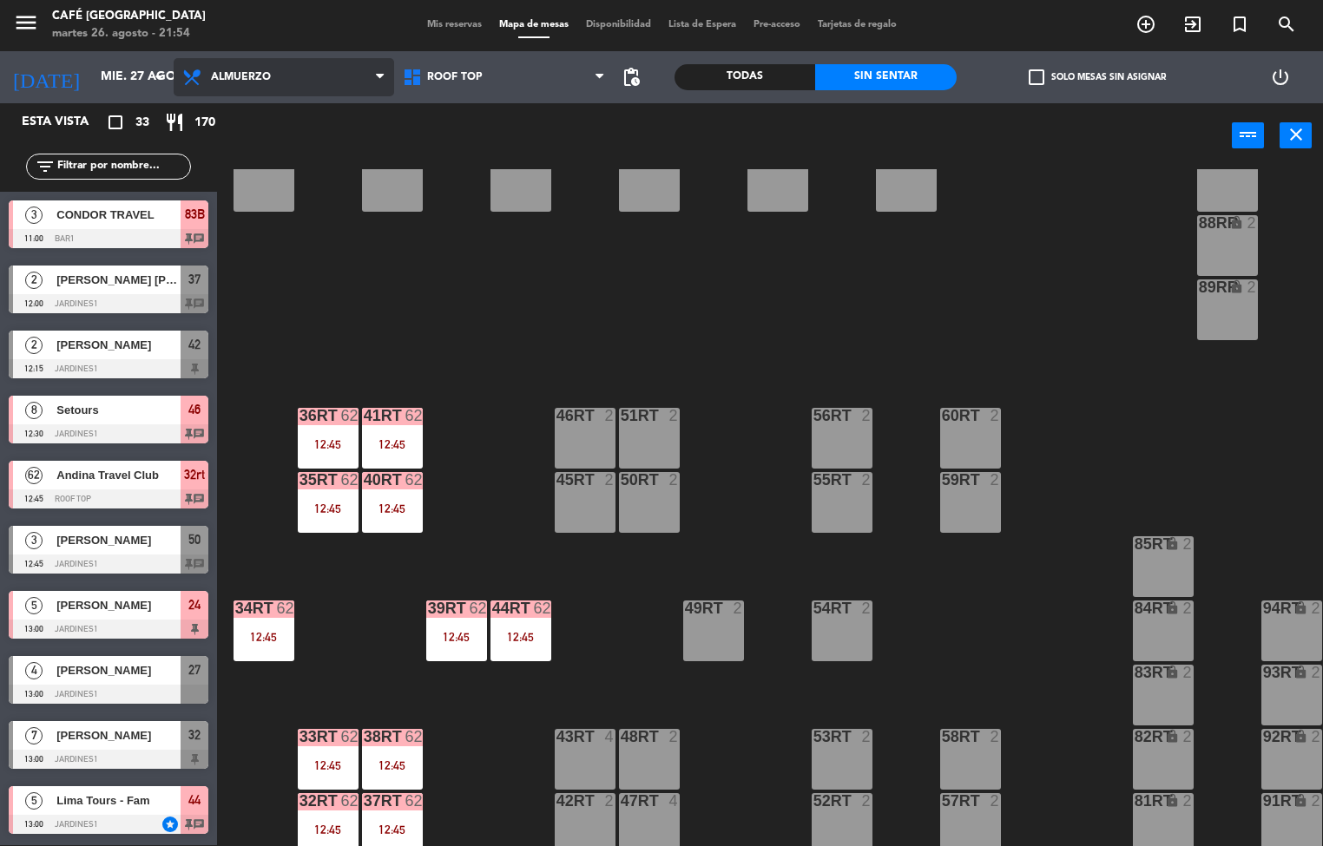
scroll to position [579, 0]
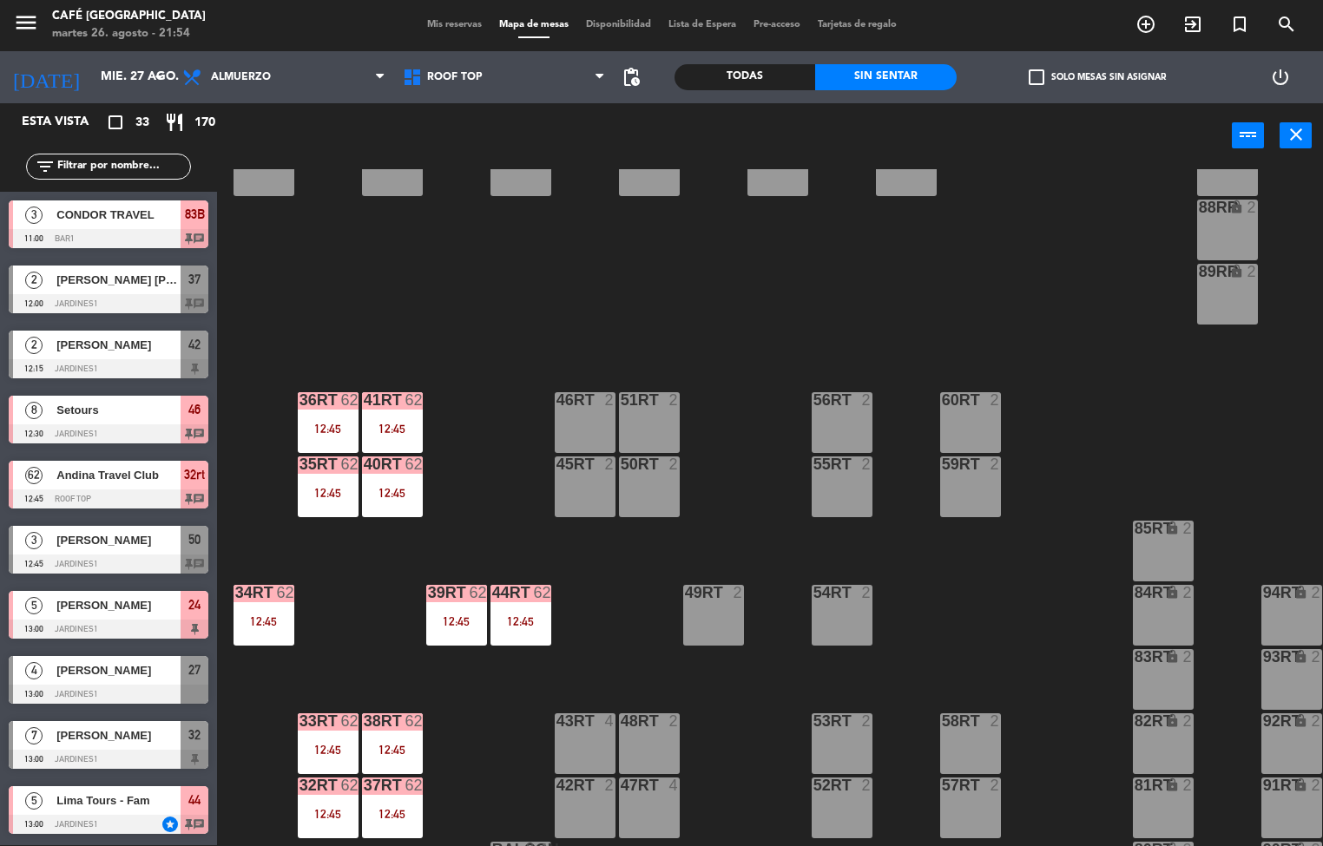
click at [414, 513] on div "40RT 62 12:45" at bounding box center [392, 487] width 61 height 61
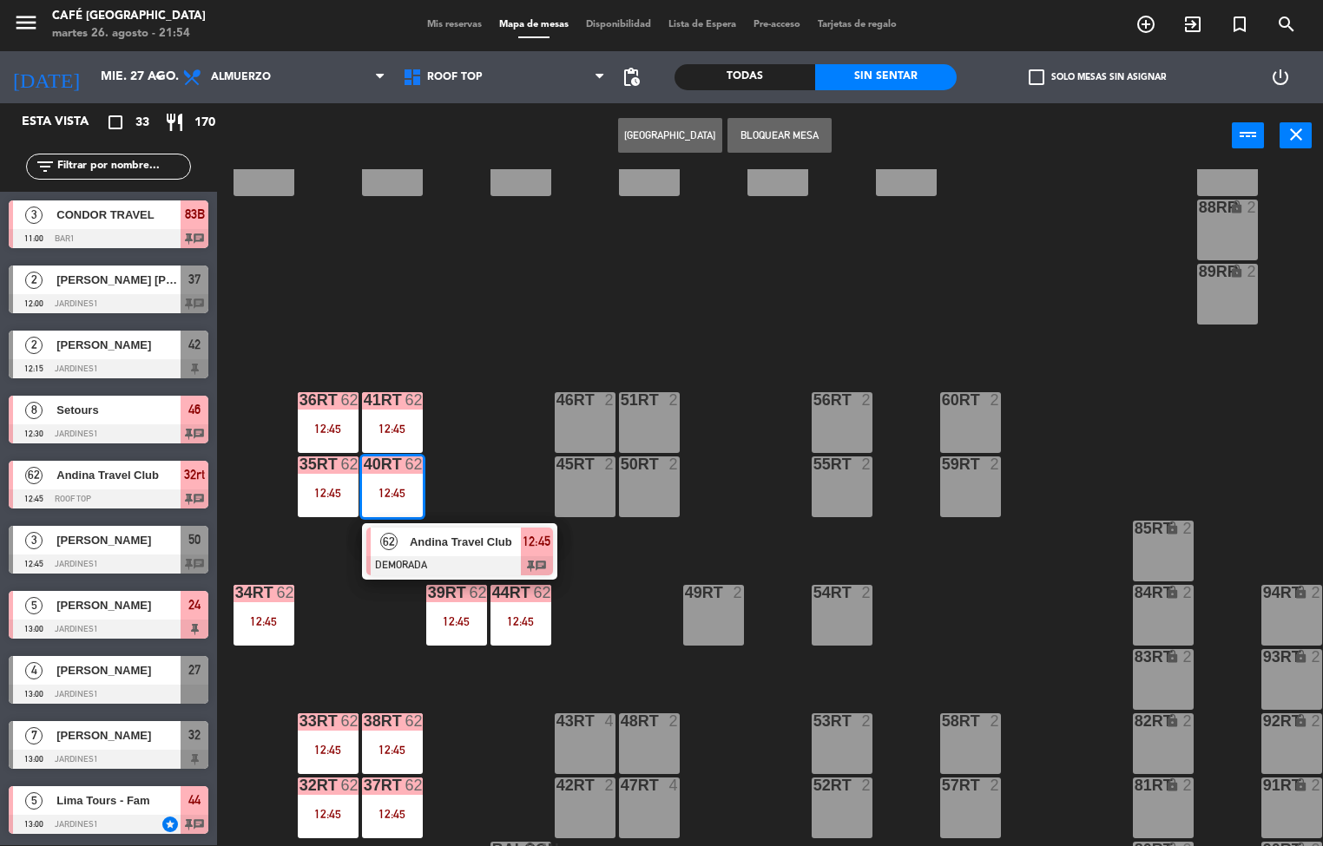
click at [448, 565] on div at bounding box center [459, 566] width 187 height 19
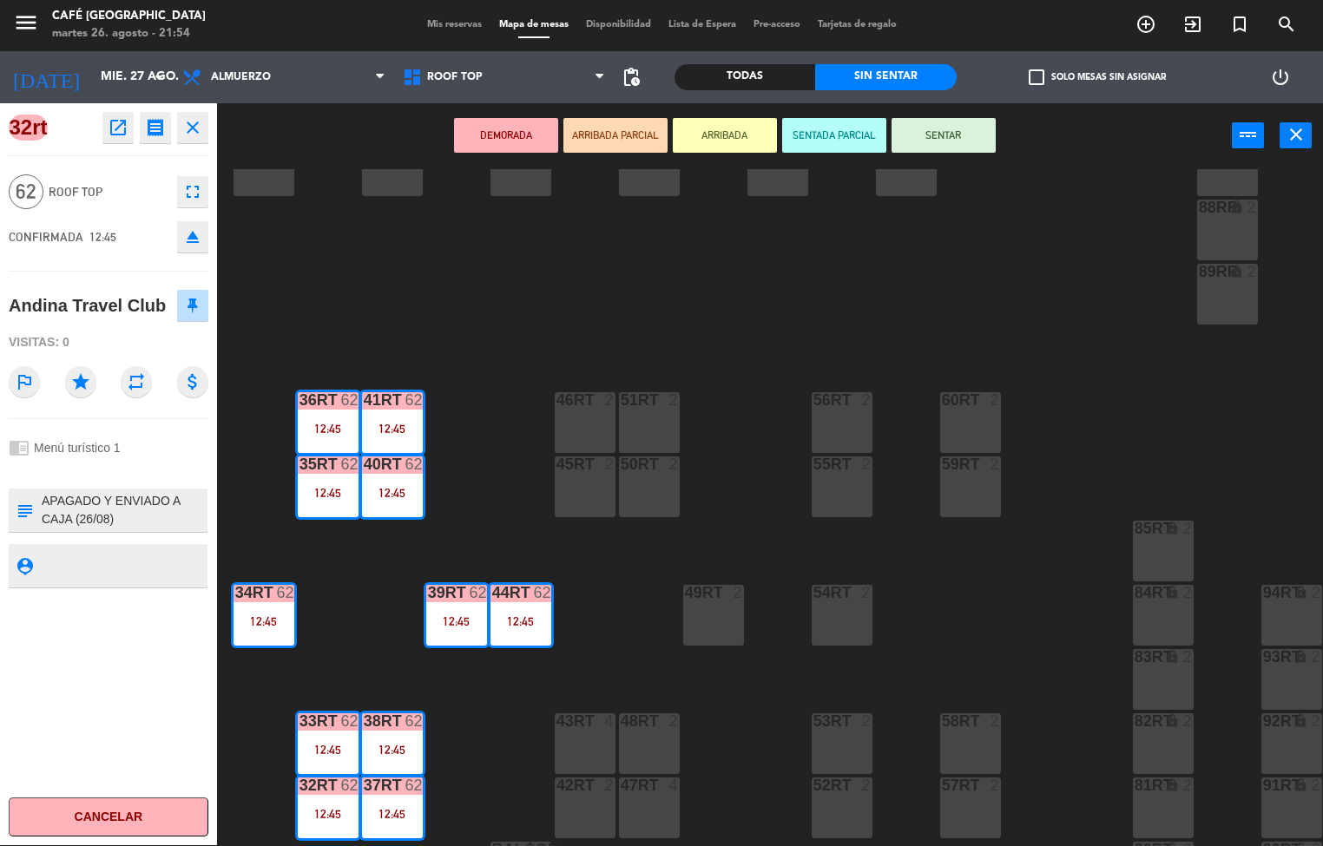
click at [117, 134] on icon "open_in_new" at bounding box center [118, 127] width 21 height 21
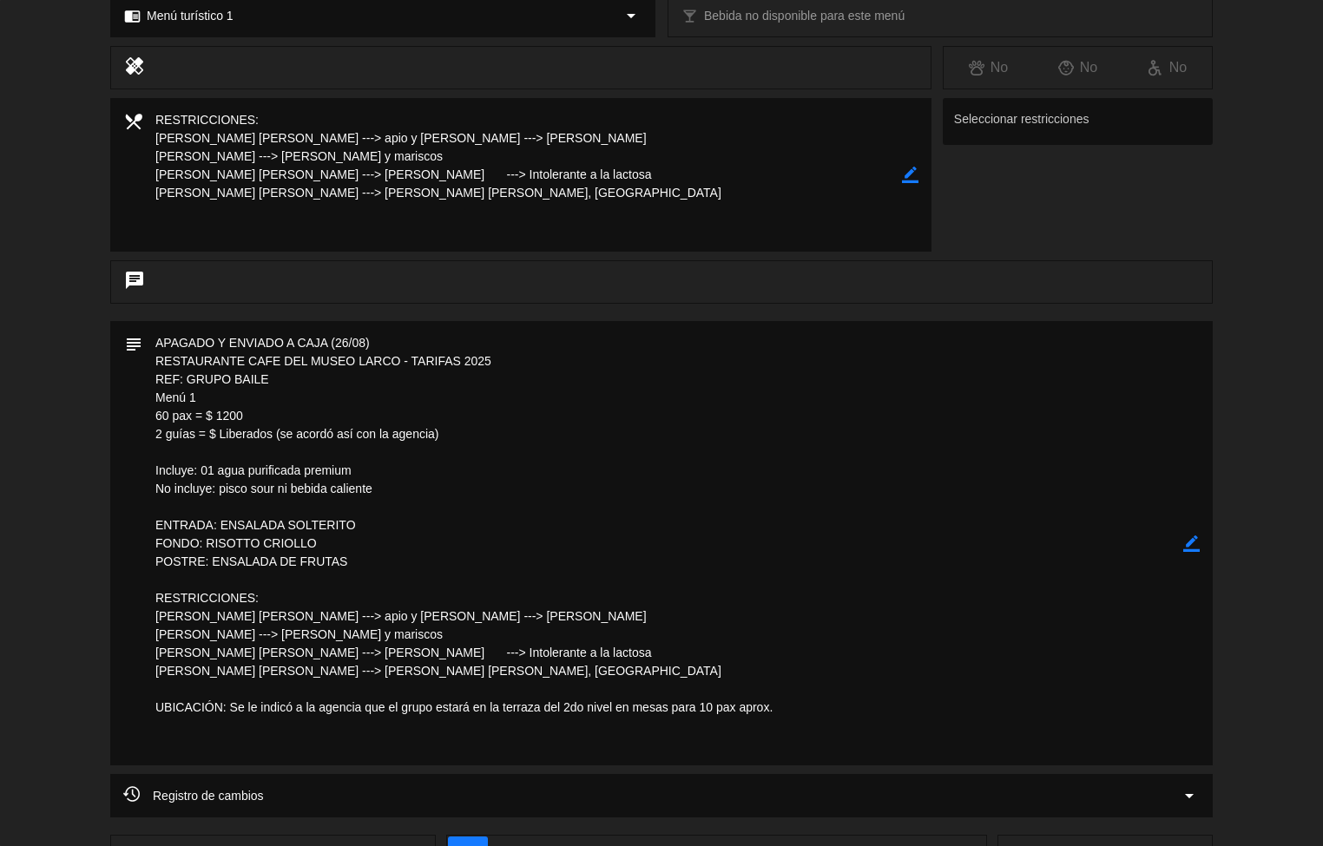
scroll to position [300, 0]
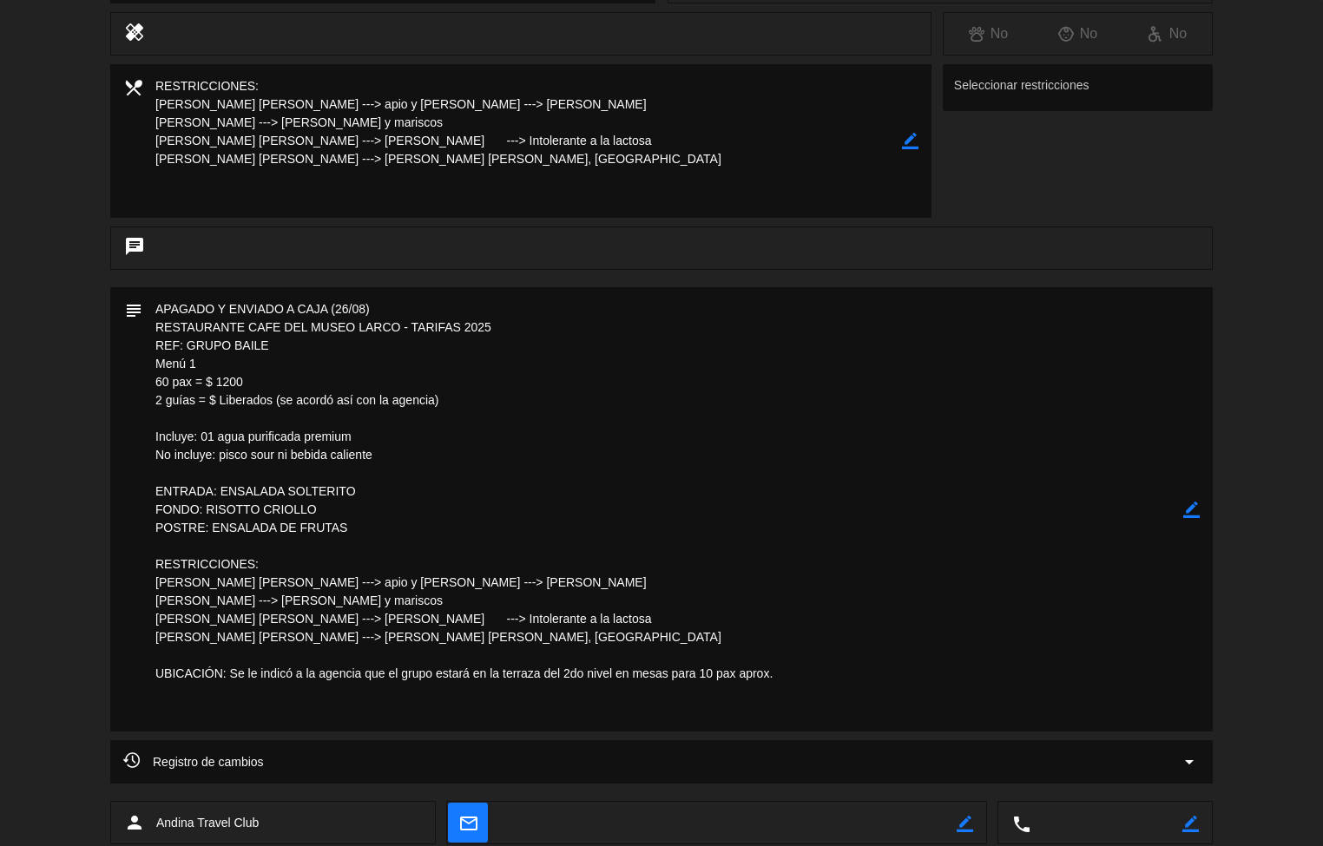
click at [789, 636] on textarea at bounding box center [662, 509] width 1041 height 445
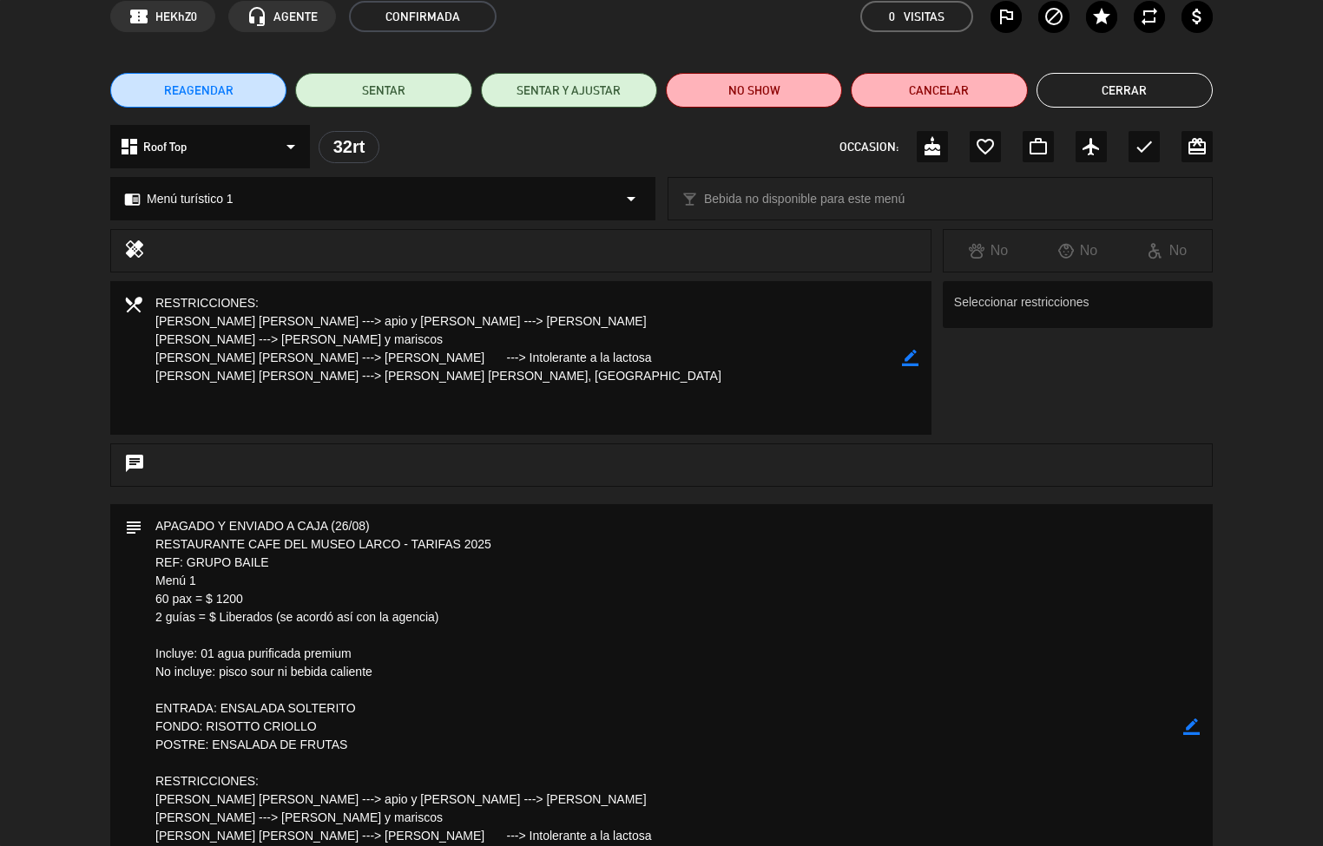
scroll to position [0, 0]
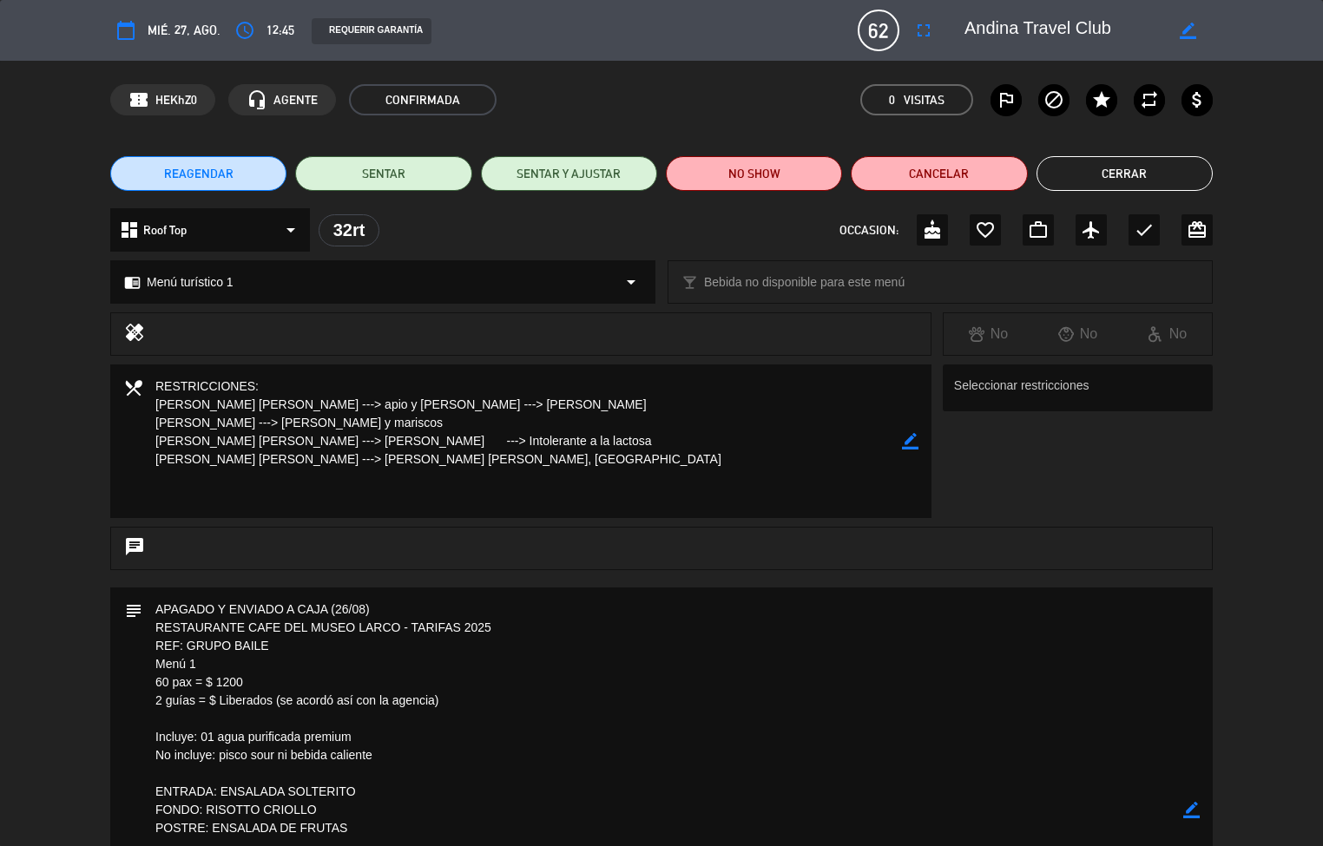
click at [1130, 175] on button "Cerrar" at bounding box center [1125, 173] width 176 height 35
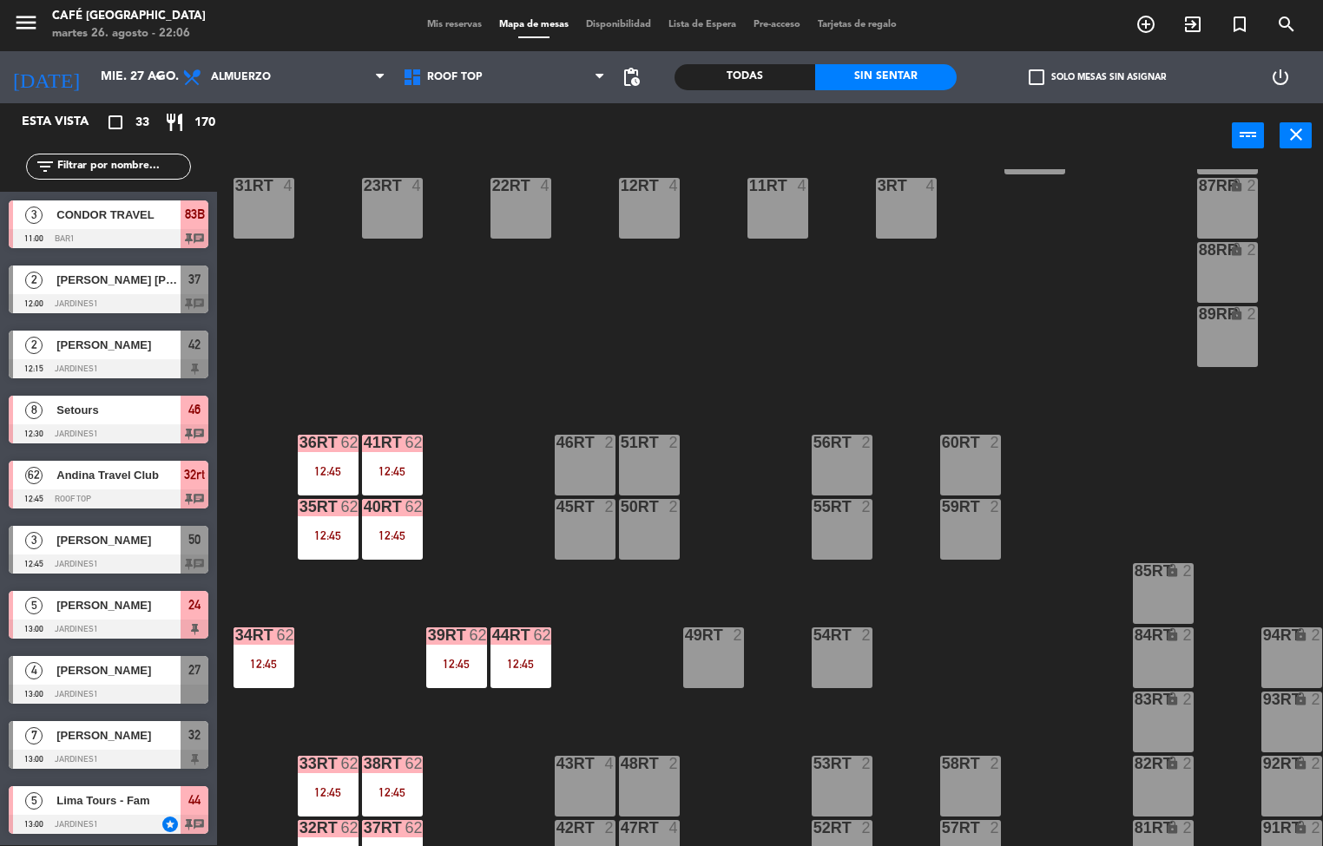
scroll to position [643, 0]
